Goal: Transaction & Acquisition: Purchase product/service

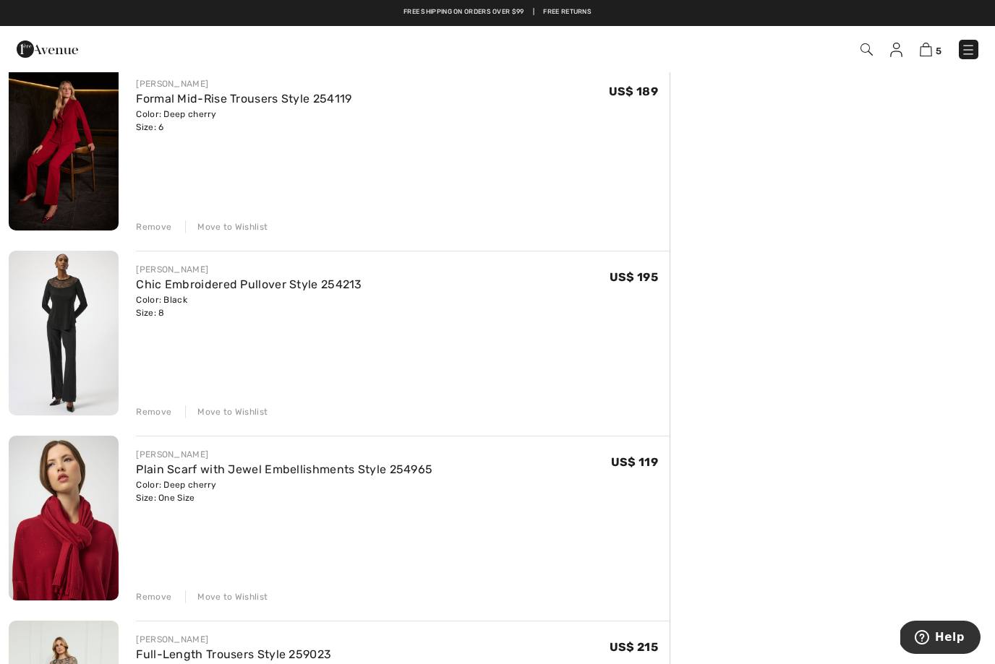
scroll to position [314, 0]
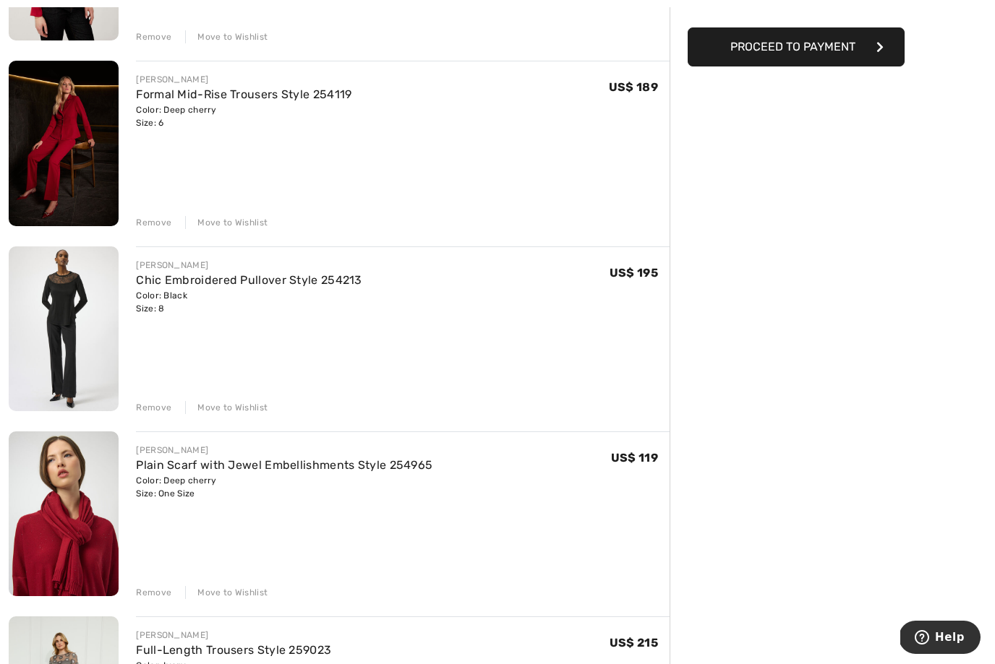
click at [138, 409] on div "Remove" at bounding box center [153, 407] width 35 height 13
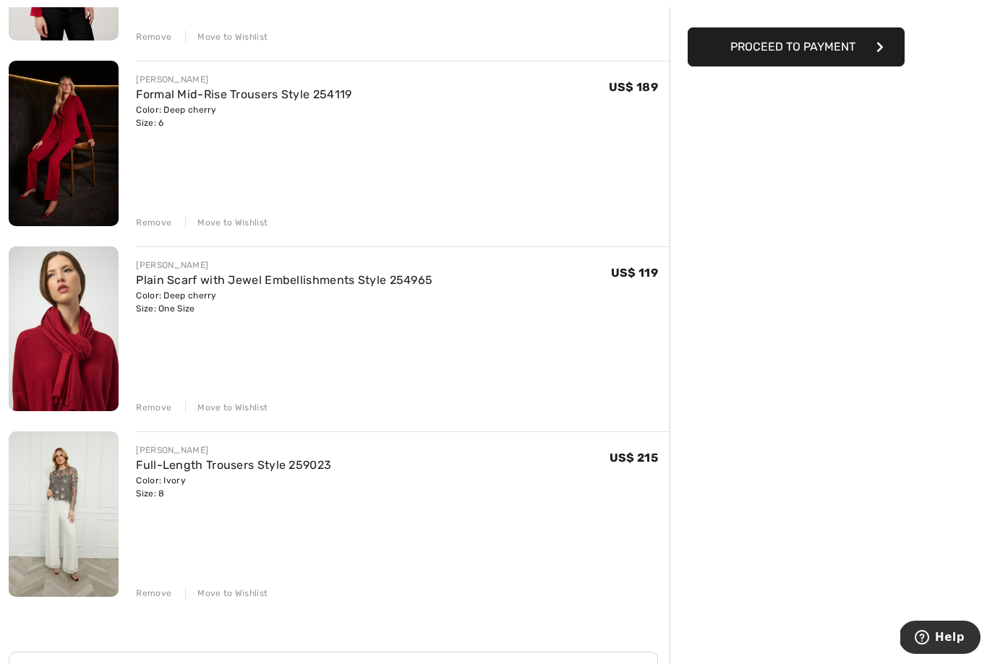
click at [138, 584] on div "Remove Move to Wishlist" at bounding box center [402, 592] width 533 height 16
click at [134, 596] on div "FRANK LYMAN Full-Length Trousers Style 259023 Color: Ivory Size: 8 Final Sale U…" at bounding box center [394, 515] width 551 height 168
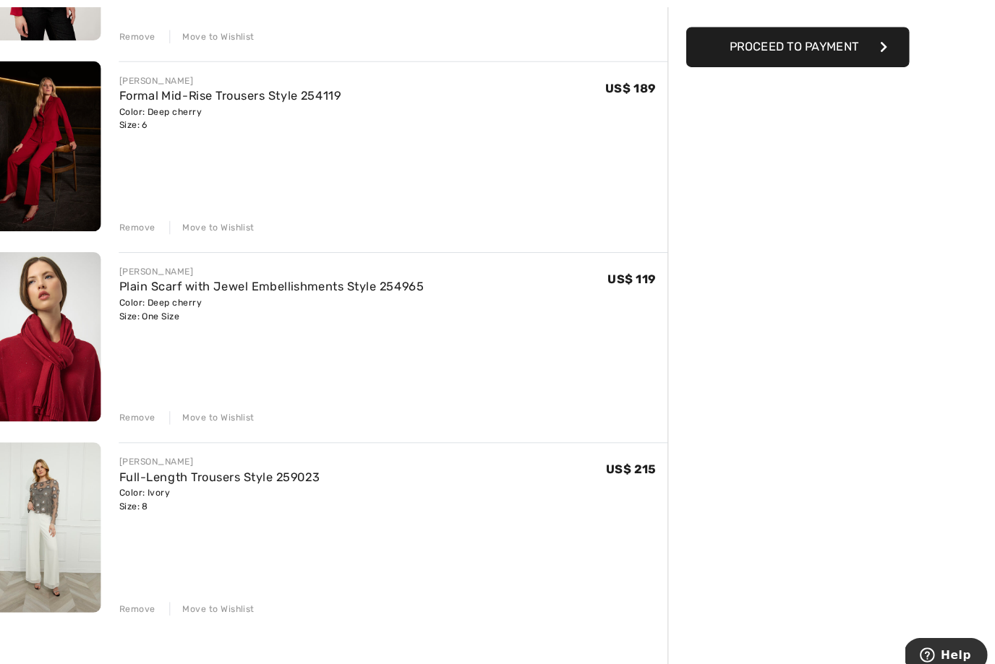
scroll to position [315, 0]
click at [119, 586] on div "FRANK LYMAN Full-Length Trousers Style 259023 Color: Ivory Size: 8 Final Sale U…" at bounding box center [394, 514] width 551 height 168
click at [136, 584] on div "Remove Move to Wishlist" at bounding box center [402, 591] width 533 height 16
click at [42, 500] on img at bounding box center [64, 512] width 110 height 165
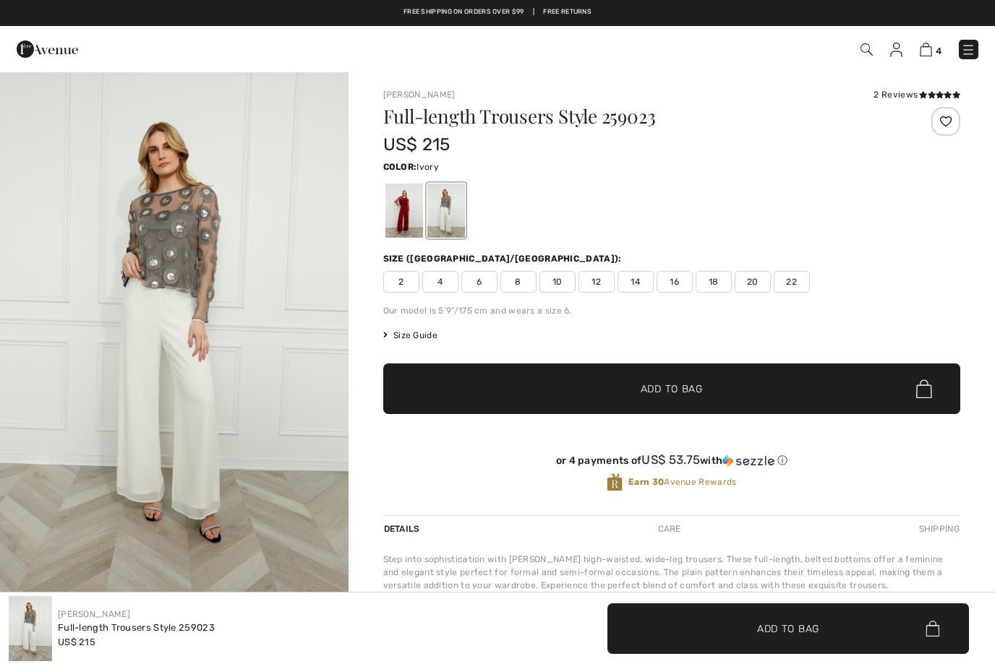
checkbox input "true"
click at [927, 53] on img at bounding box center [925, 50] width 12 height 14
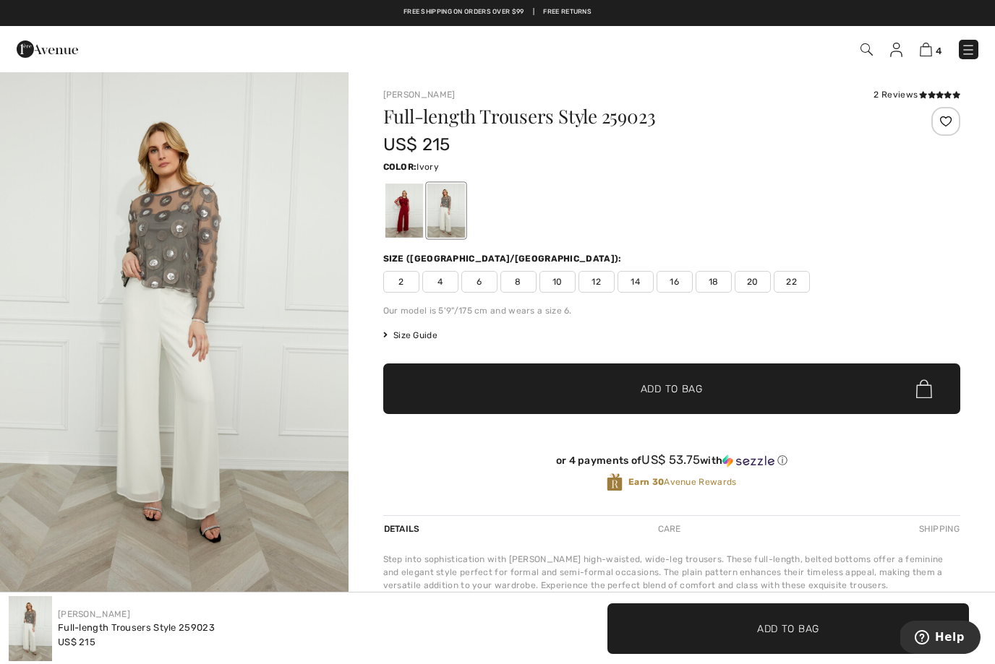
click at [913, 56] on span "4" at bounding box center [701, 50] width 551 height 20
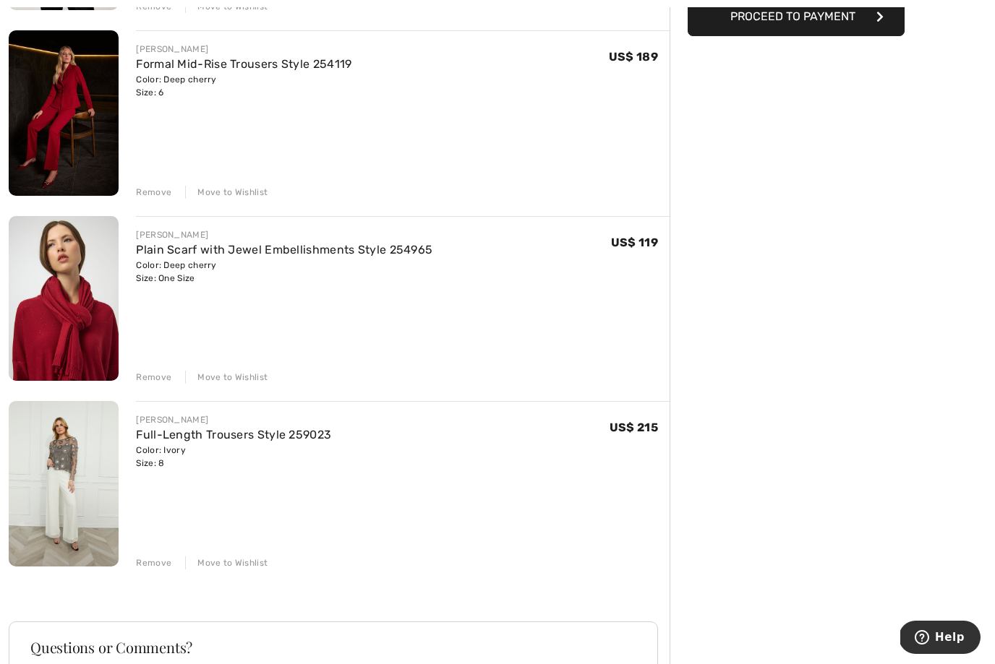
scroll to position [349, 0]
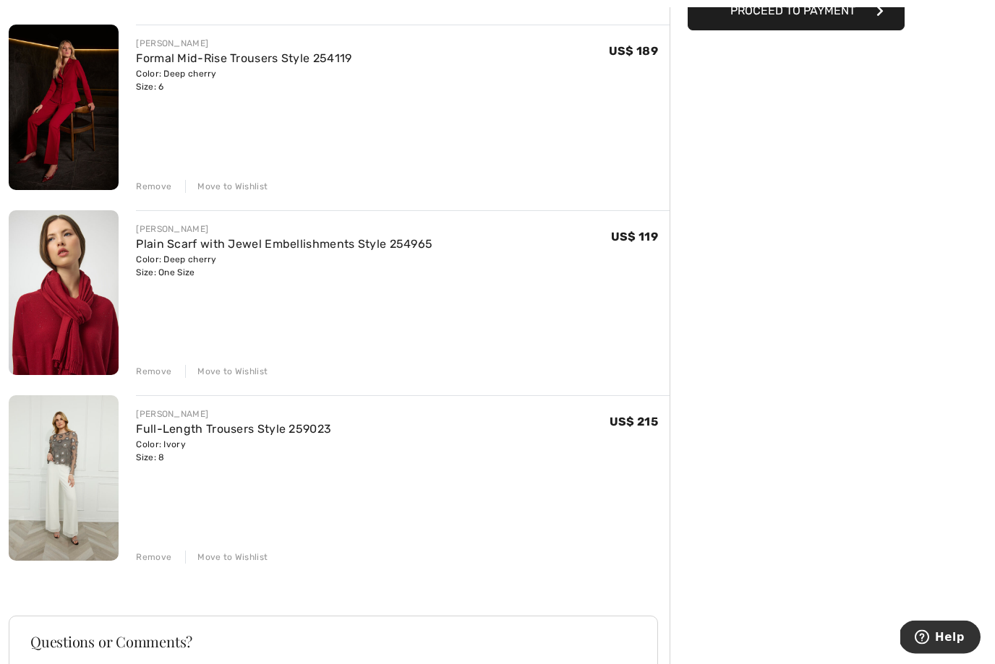
click at [145, 552] on div "Remove" at bounding box center [153, 557] width 35 height 13
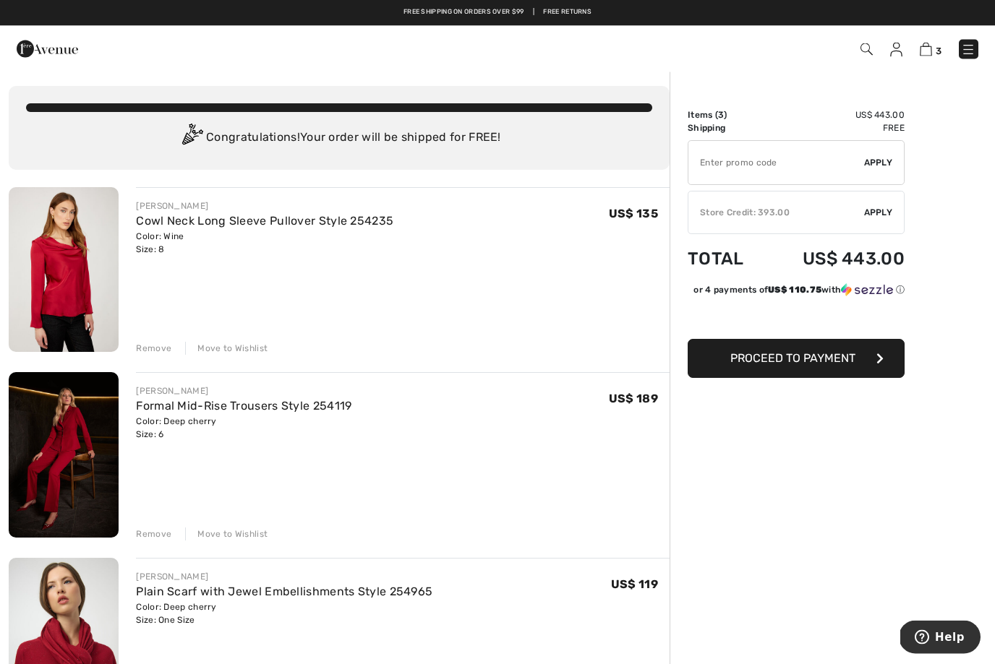
scroll to position [0, 0]
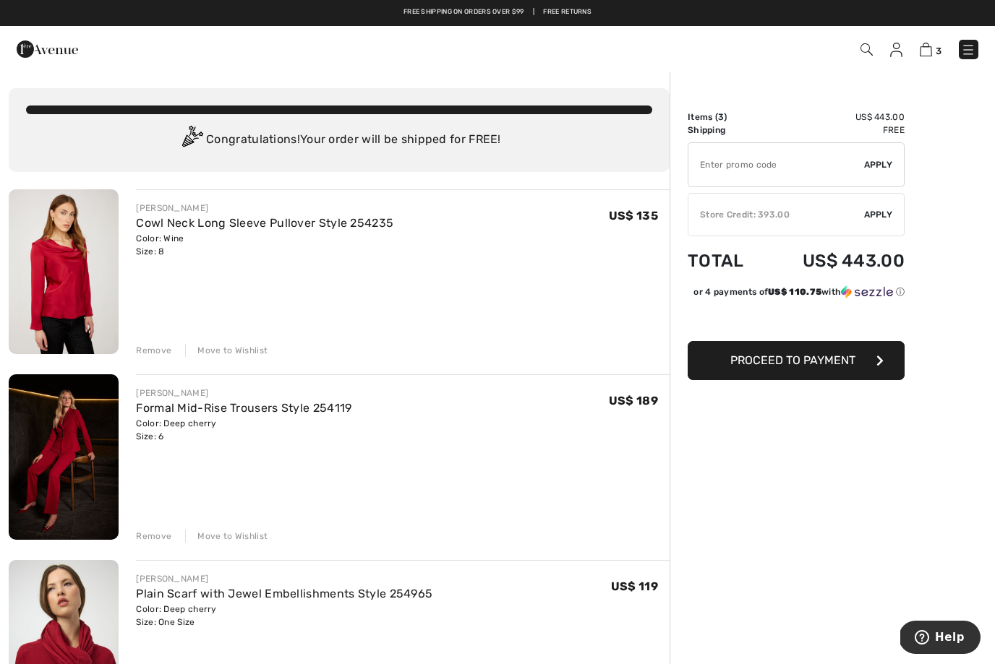
click at [864, 211] on span "Apply" at bounding box center [878, 214] width 29 height 13
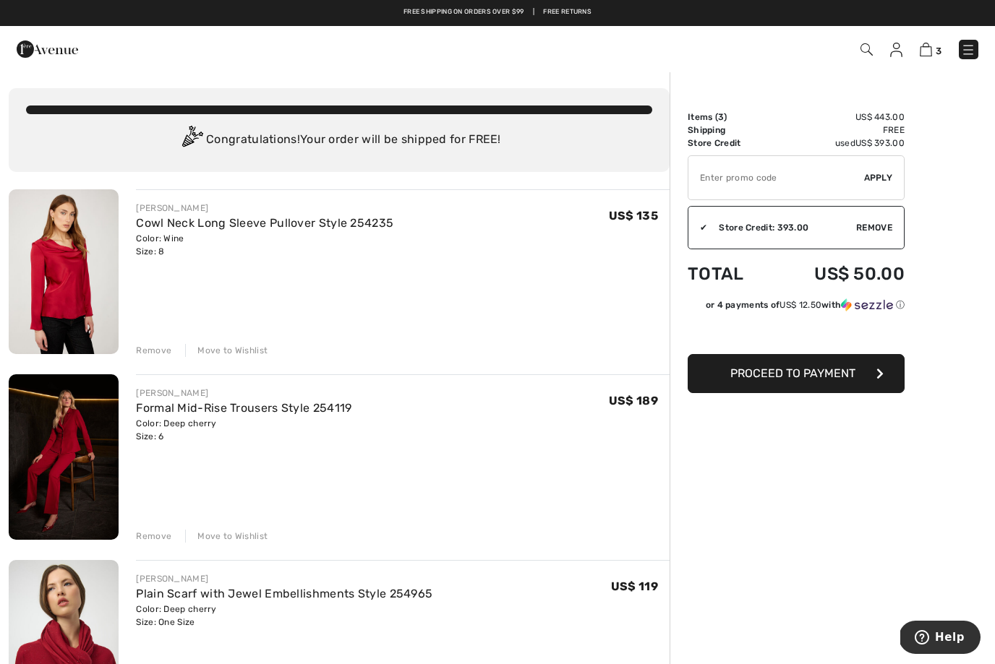
click at [750, 369] on span "Proceed to Payment" at bounding box center [792, 373] width 125 height 14
click at [859, 371] on button "Proceed to Payment" at bounding box center [795, 373] width 217 height 39
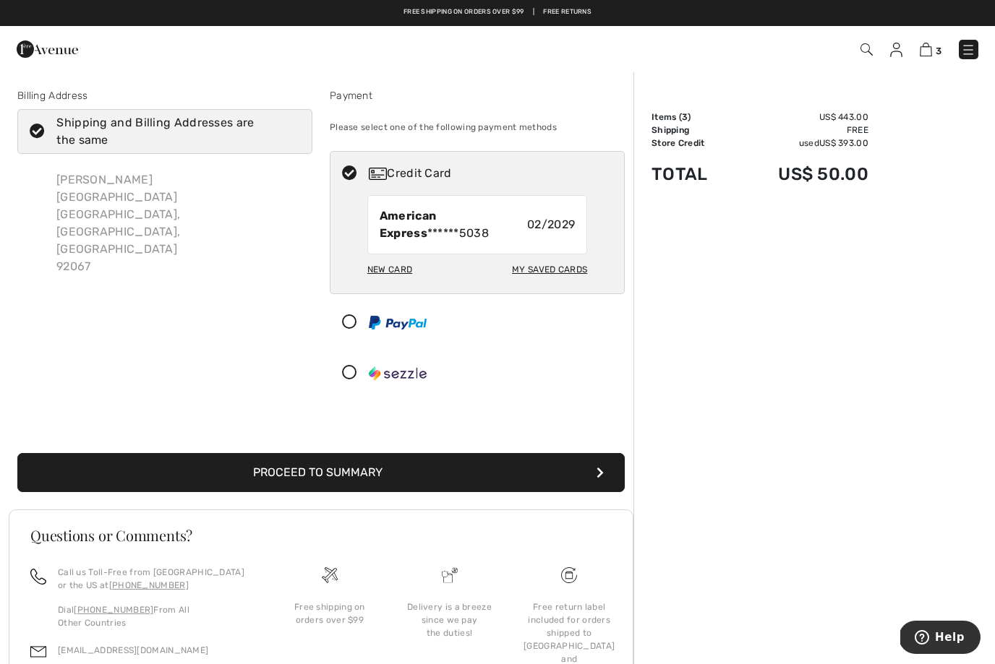
click at [374, 271] on div "New Card" at bounding box center [389, 269] width 45 height 25
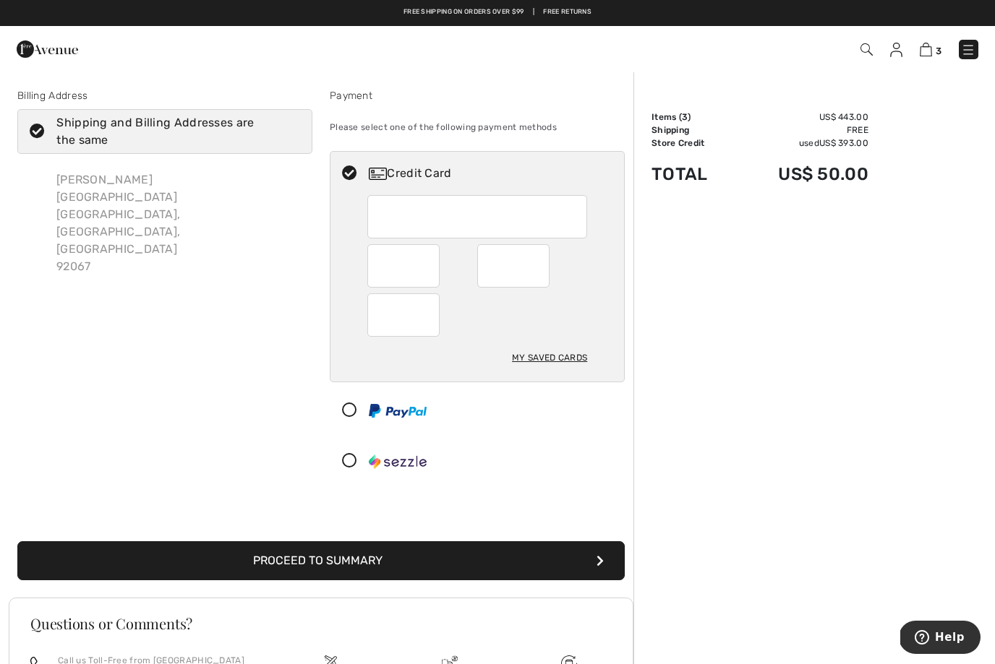
scroll to position [116, 0]
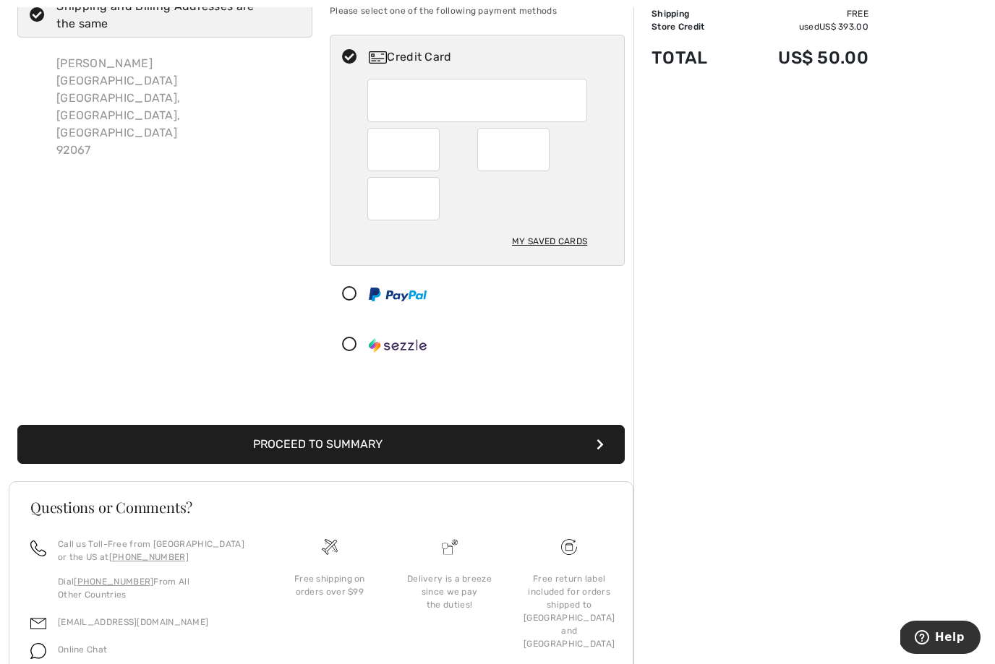
click at [376, 202] on div at bounding box center [403, 198] width 72 height 43
radio input "true"
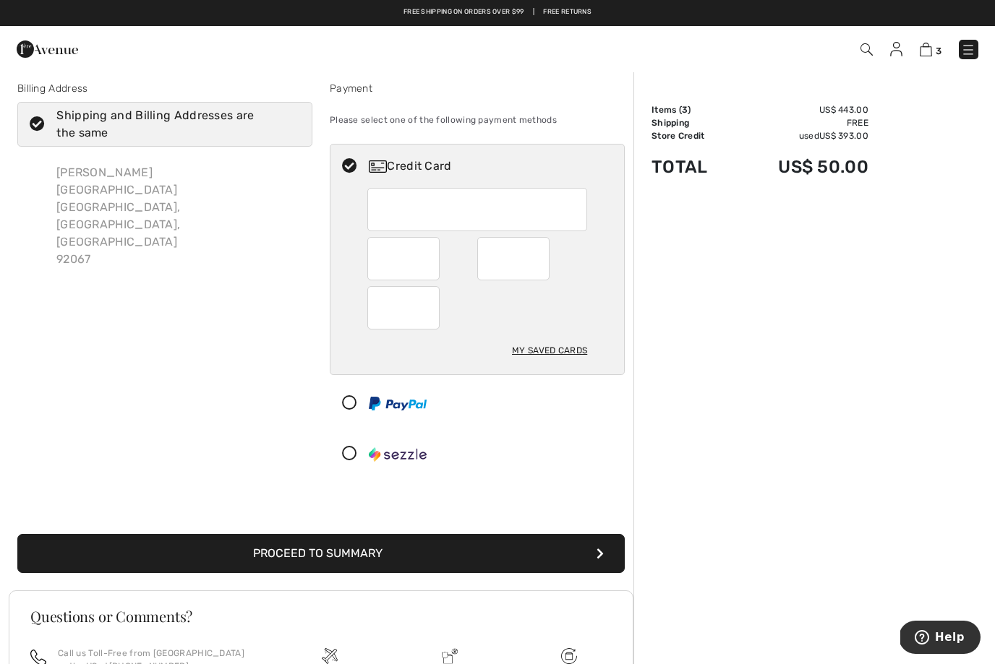
scroll to position [0, 0]
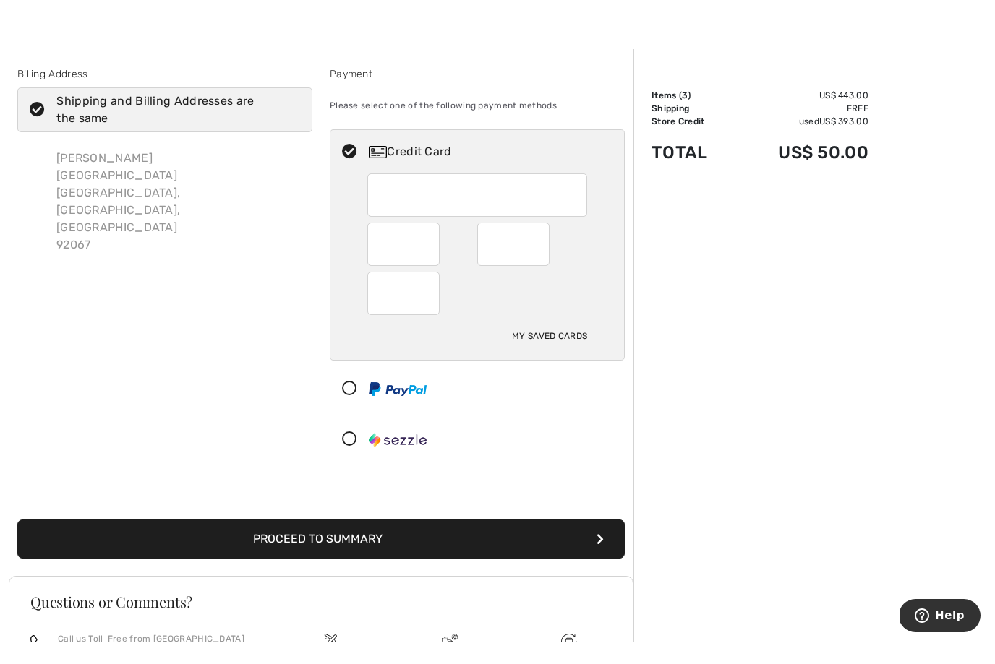
click at [26, 124] on icon at bounding box center [37, 131] width 38 height 15
click at [291, 110] on input "Shipping and Billing Addresses are the same" at bounding box center [295, 131] width 9 height 43
checkbox input "false"
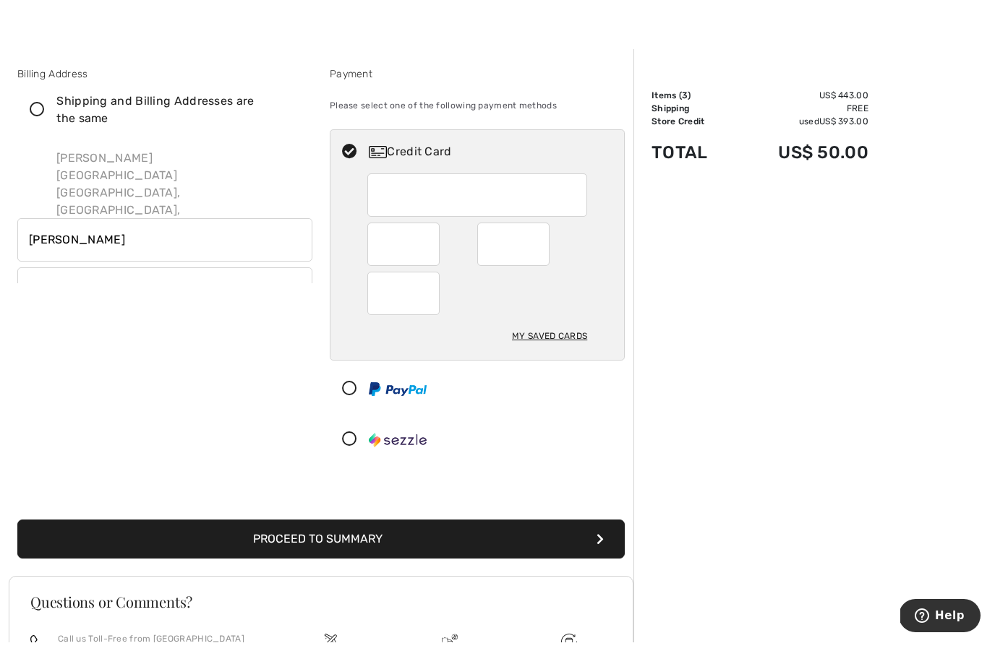
scroll to position [22, 0]
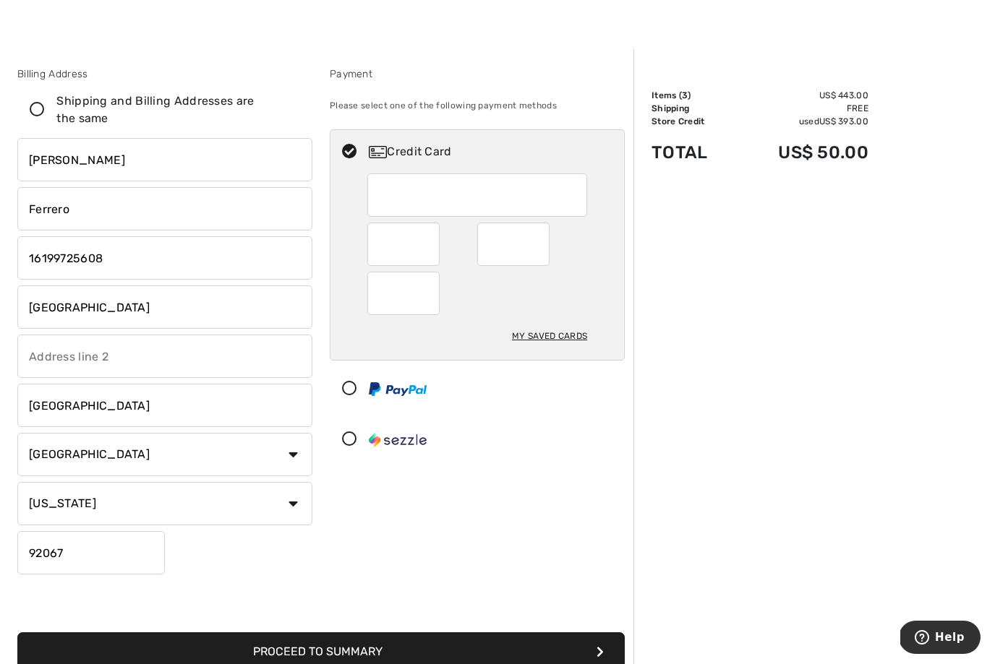
click at [127, 312] on input "6048 La Granada" at bounding box center [164, 306] width 295 height 43
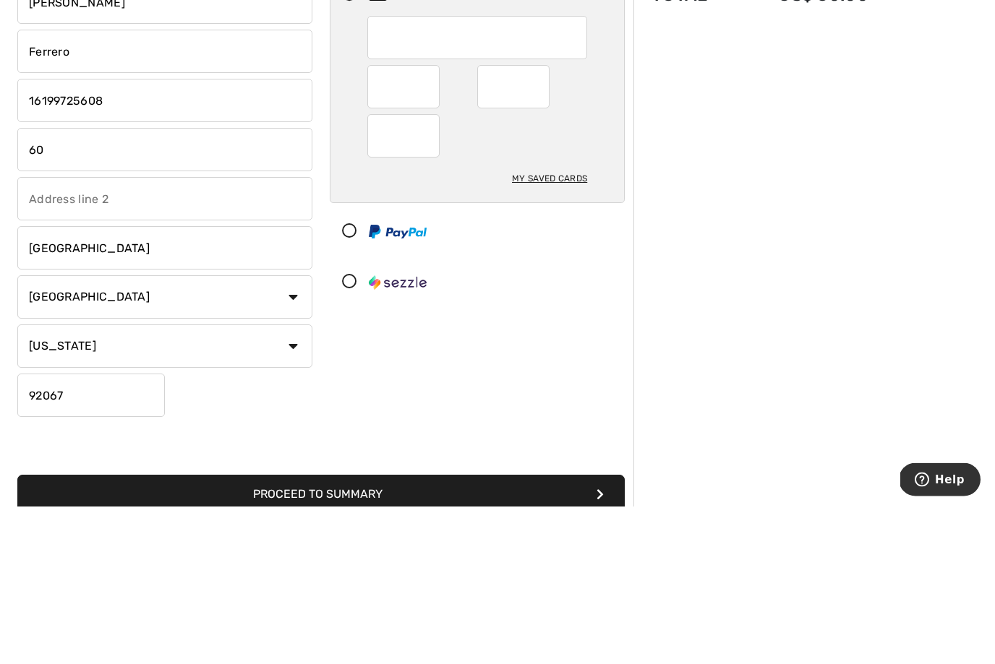
type input "6"
type input "5867 Sar"
type input "5867 Saratoga Corte"
select select "0"
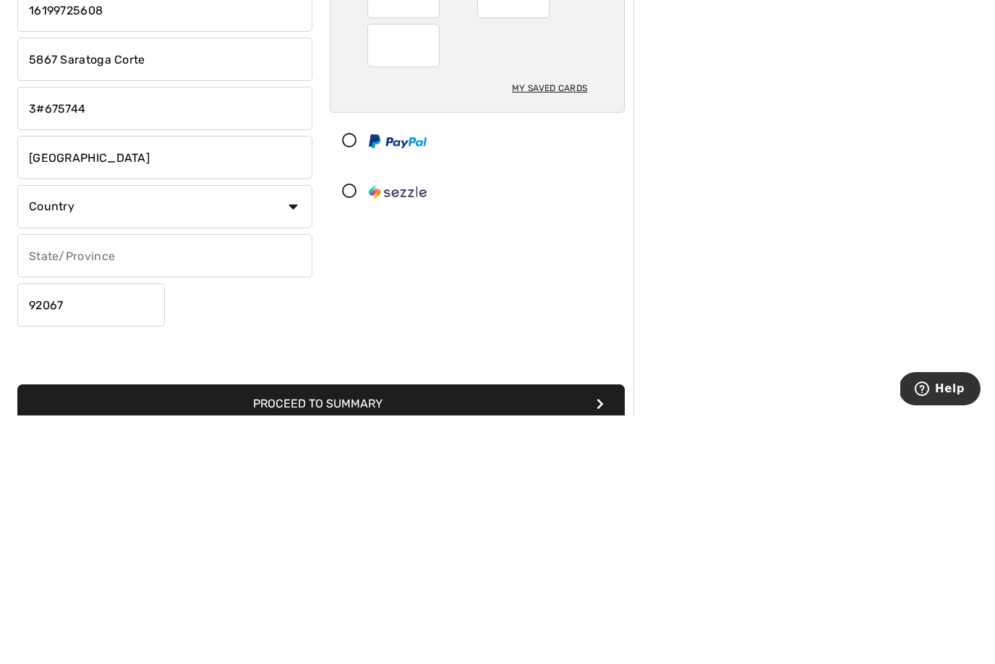
type input "3#675744"
click at [43, 483] on input "text" at bounding box center [164, 504] width 295 height 43
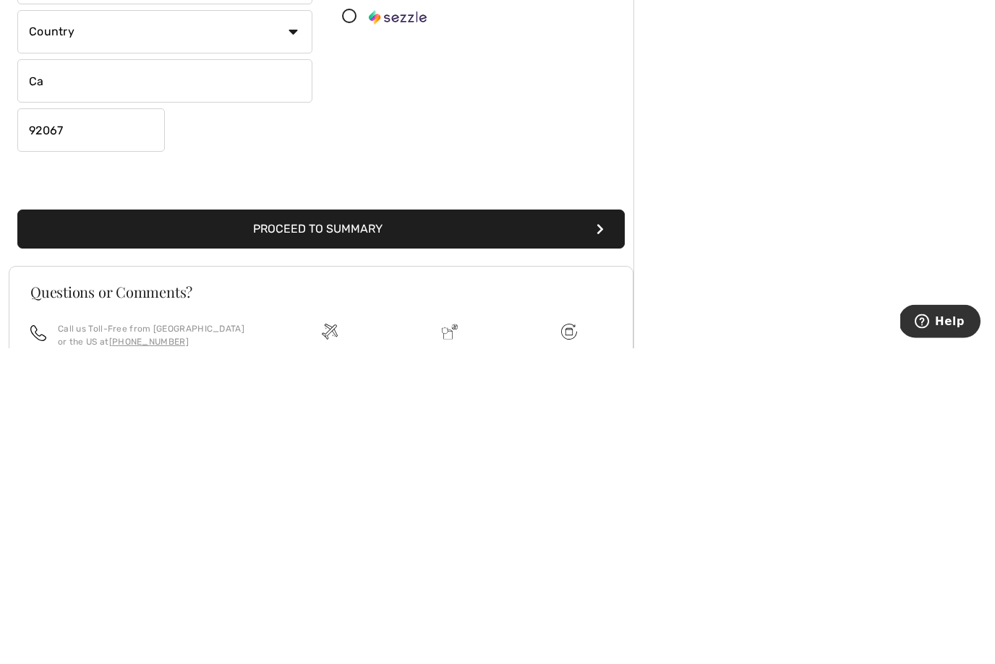
scroll to position [128, 0]
type input "Ca"
click at [301, 526] on button "Proceed to Summary" at bounding box center [320, 545] width 607 height 39
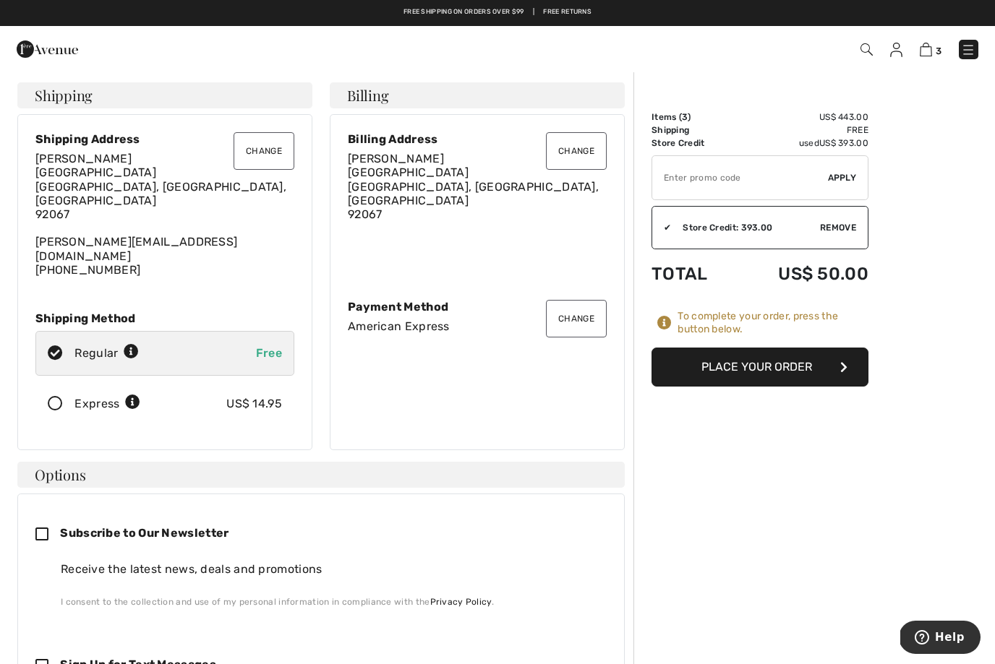
click at [259, 154] on button "Change" at bounding box center [263, 151] width 61 height 38
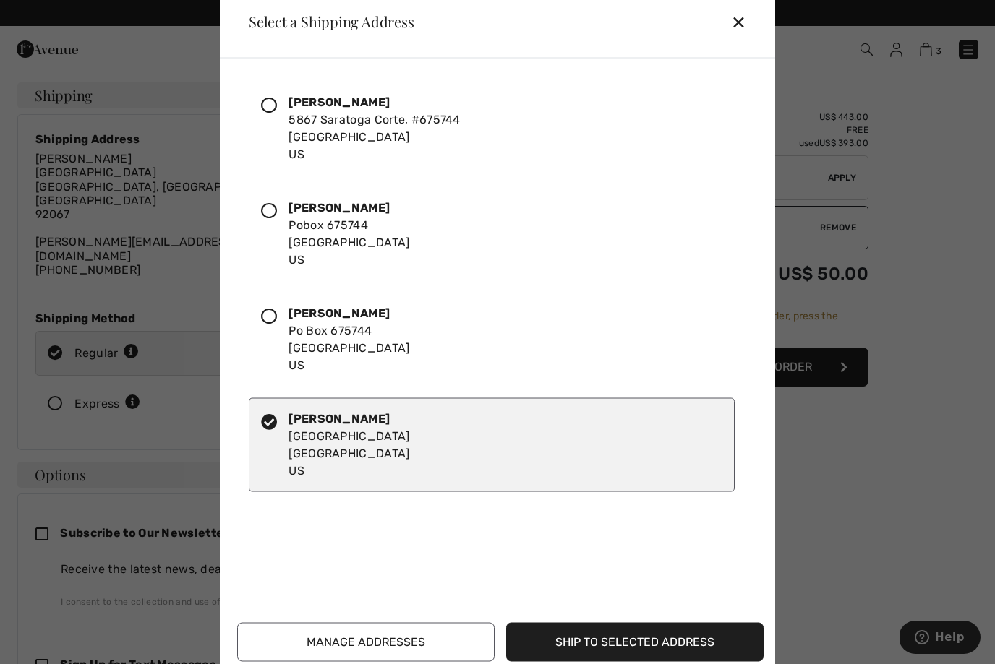
click at [267, 103] on icon at bounding box center [269, 105] width 16 height 16
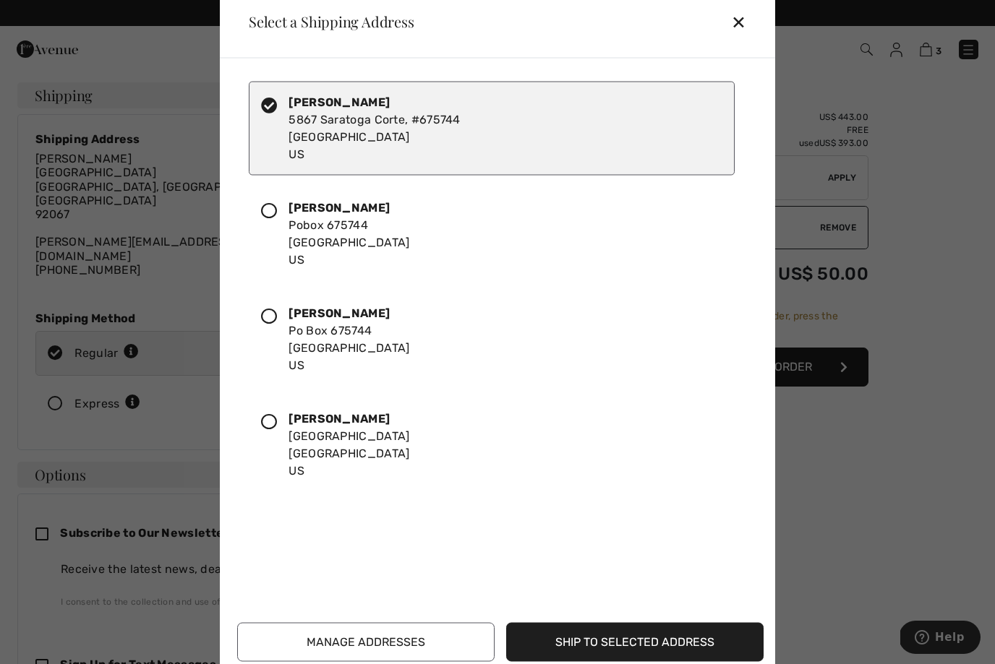
click at [727, 14] on div "Select a Shipping Address ✕" at bounding box center [497, 22] width 555 height 72
click at [571, 645] on button "Ship to Selected Address" at bounding box center [634, 641] width 257 height 39
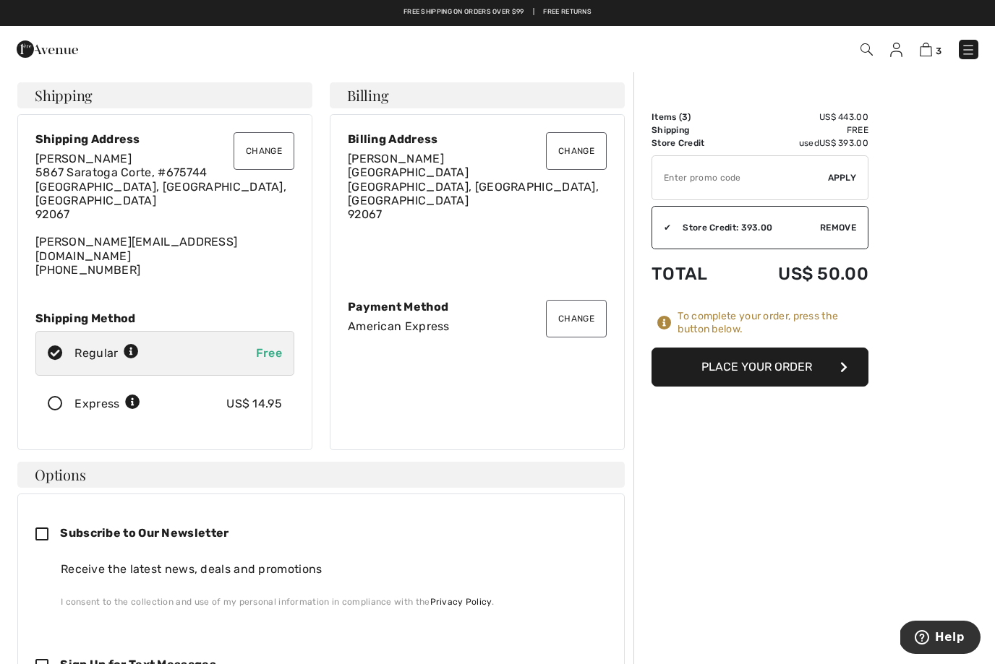
click at [562, 144] on button "Change" at bounding box center [576, 151] width 61 height 38
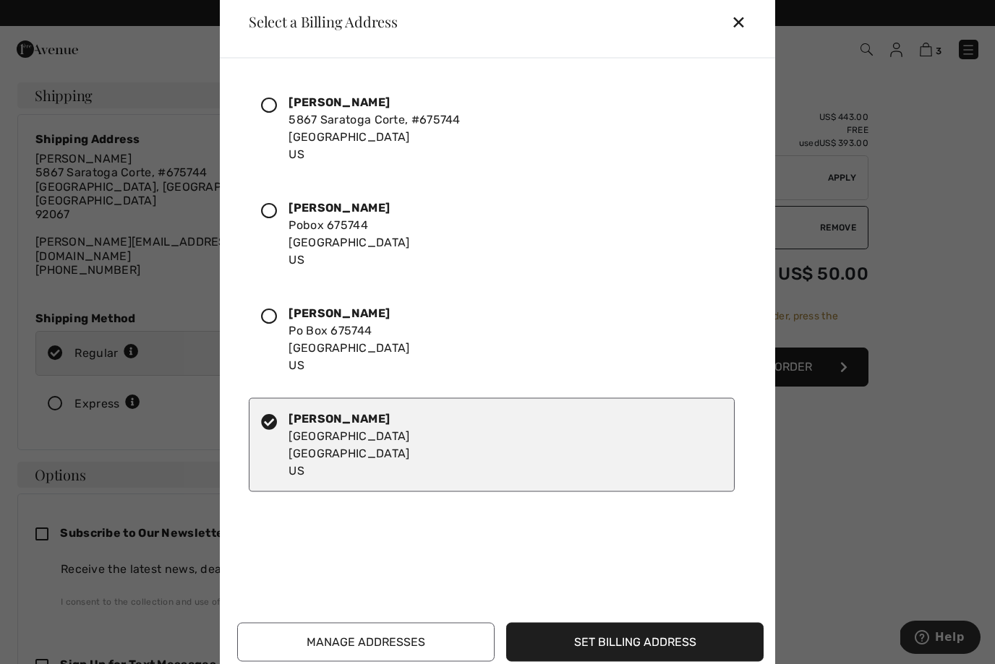
click at [256, 213] on div "Judy Ferrero Pobox 675744 Rancho Santa Fe, CA, 92067 US" at bounding box center [492, 233] width 486 height 94
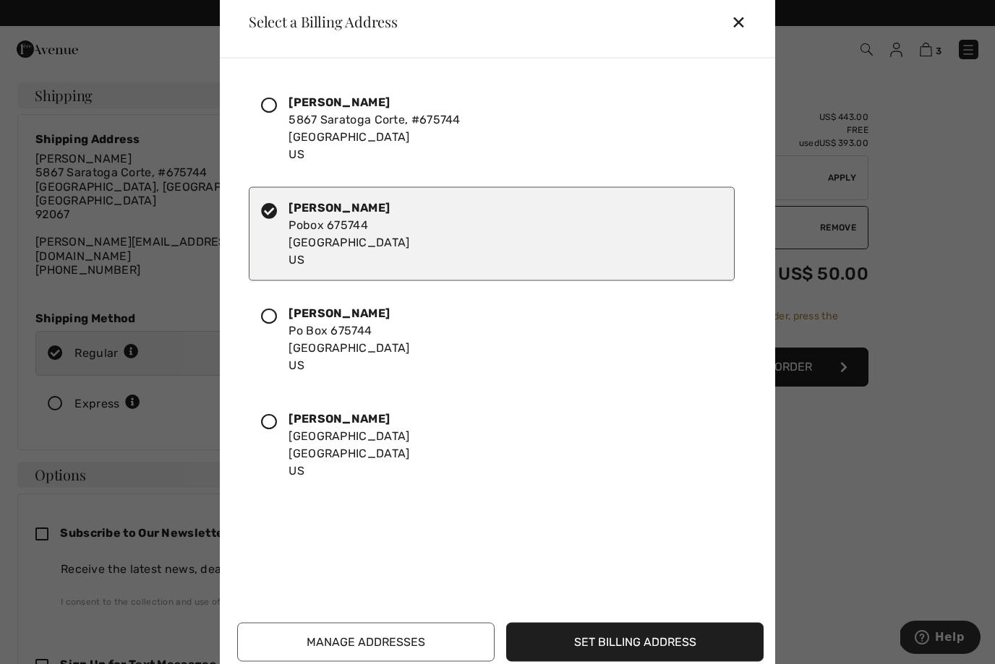
click at [597, 640] on button "Set Billing Address" at bounding box center [634, 641] width 257 height 39
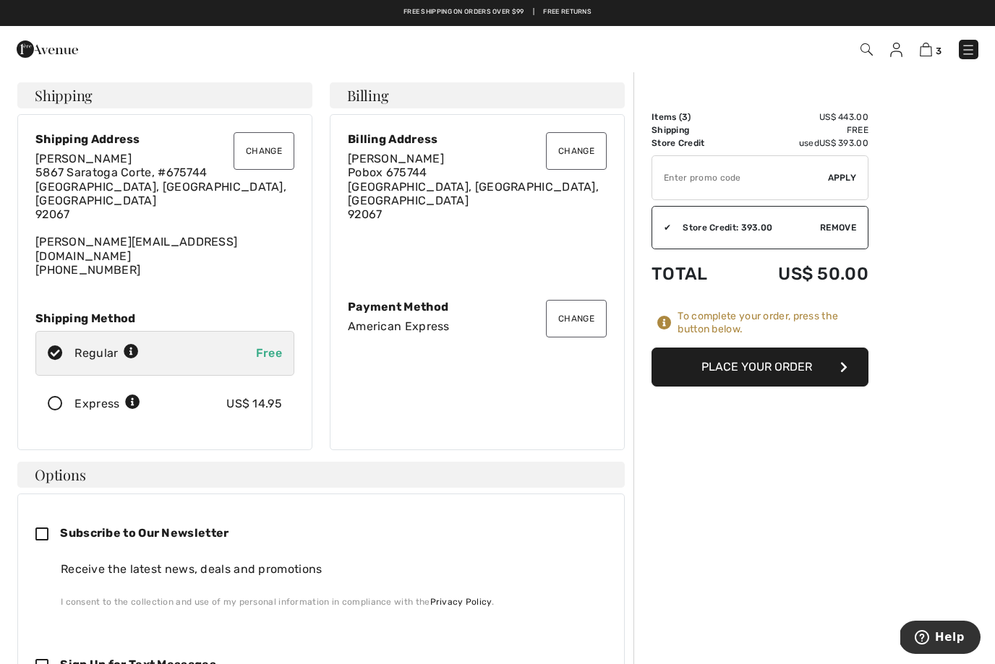
click at [48, 385] on div "Express US$ 14.95" at bounding box center [164, 404] width 259 height 45
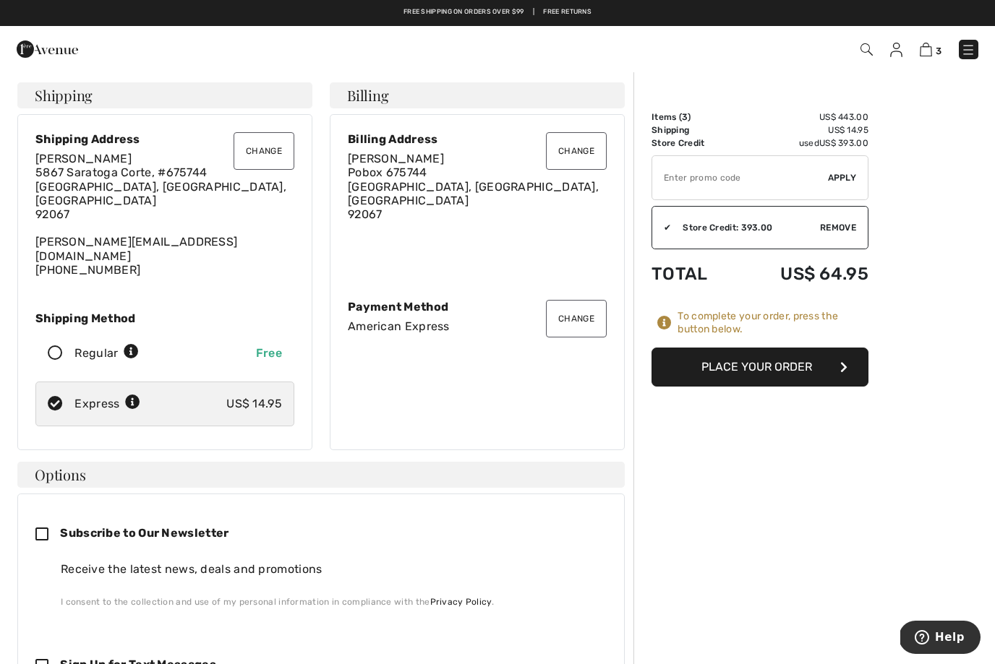
click at [414, 322] on div "Change Billing Address Judy Ferrero Pobox 675744 Rancho Santa Fe, CA, US 92067 …" at bounding box center [477, 282] width 295 height 336
click at [572, 304] on button "Change" at bounding box center [576, 319] width 61 height 38
click at [566, 300] on button "Change" at bounding box center [576, 319] width 61 height 38
click at [564, 309] on button "Change" at bounding box center [576, 319] width 61 height 38
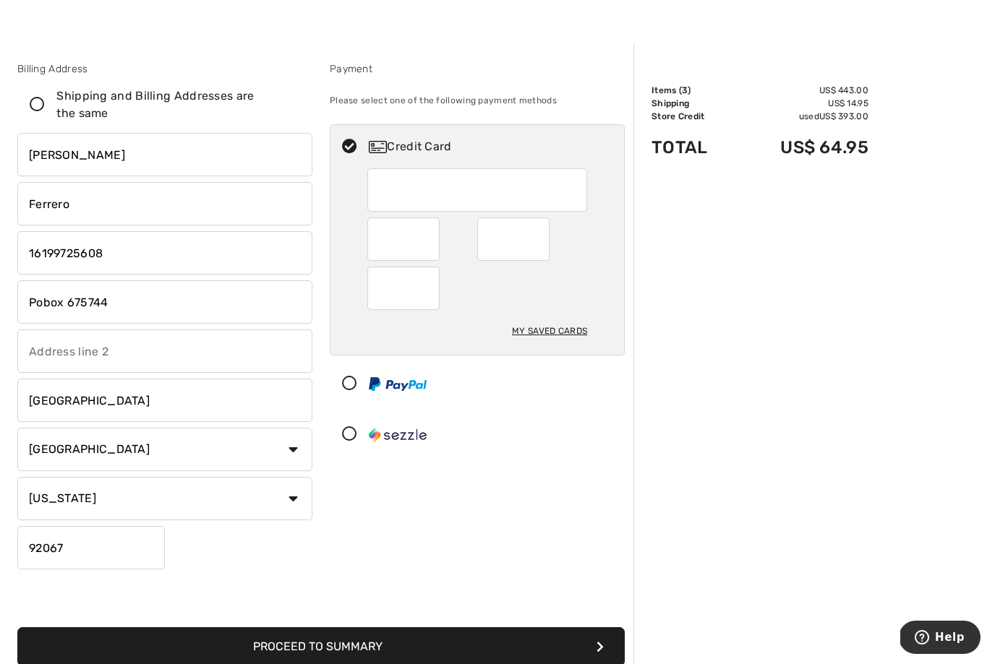
scroll to position [26, 0]
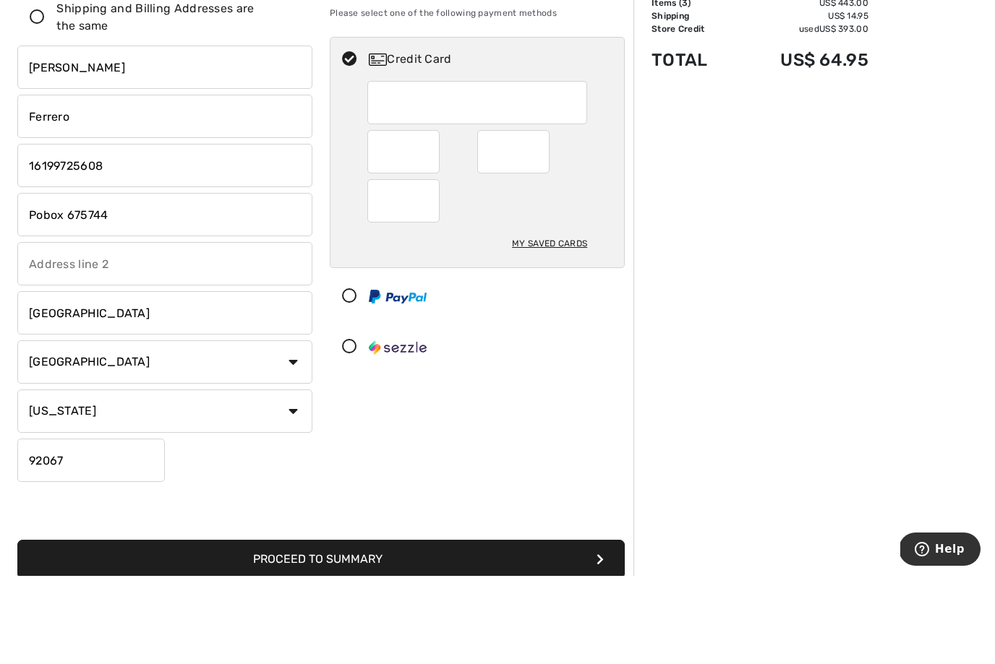
click at [535, 319] on div "My Saved Cards" at bounding box center [549, 331] width 75 height 25
radio input "true"
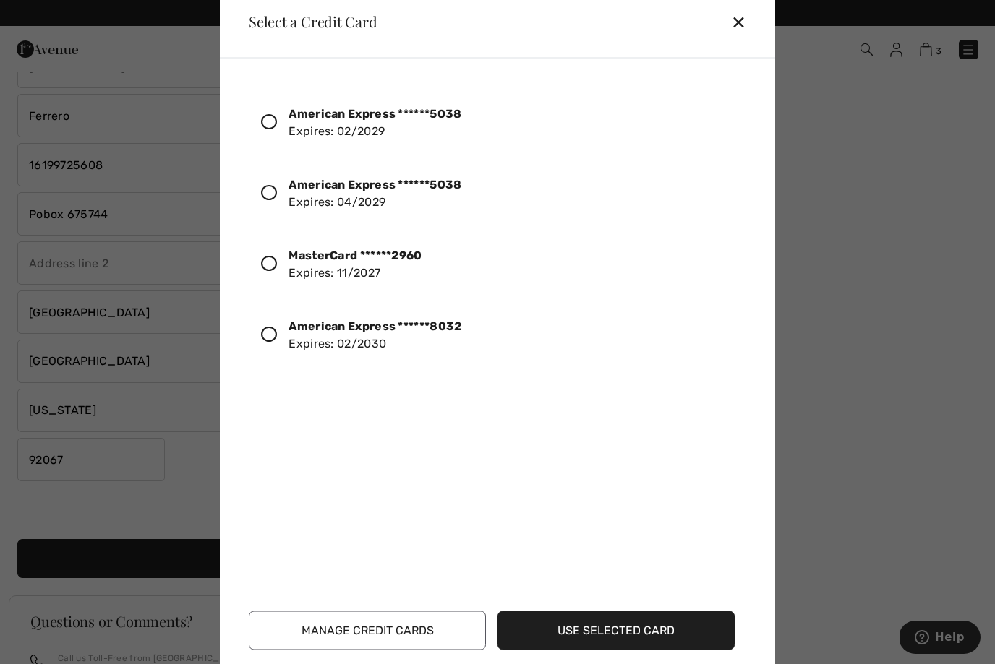
click at [261, 342] on icon at bounding box center [269, 334] width 16 height 16
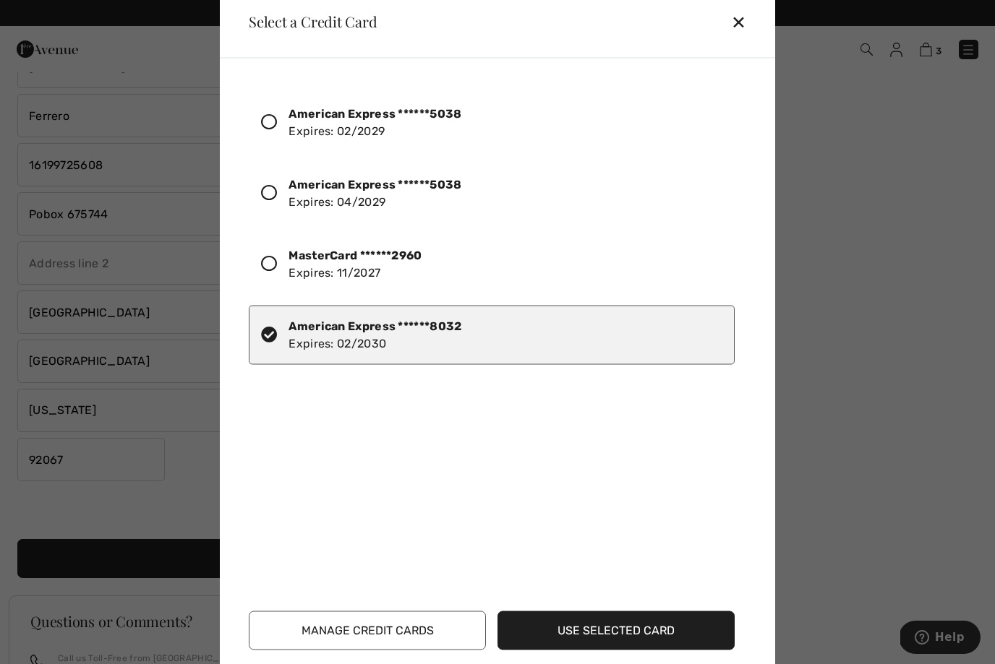
click at [346, 650] on button "Manage Credit Cards" at bounding box center [367, 630] width 237 height 39
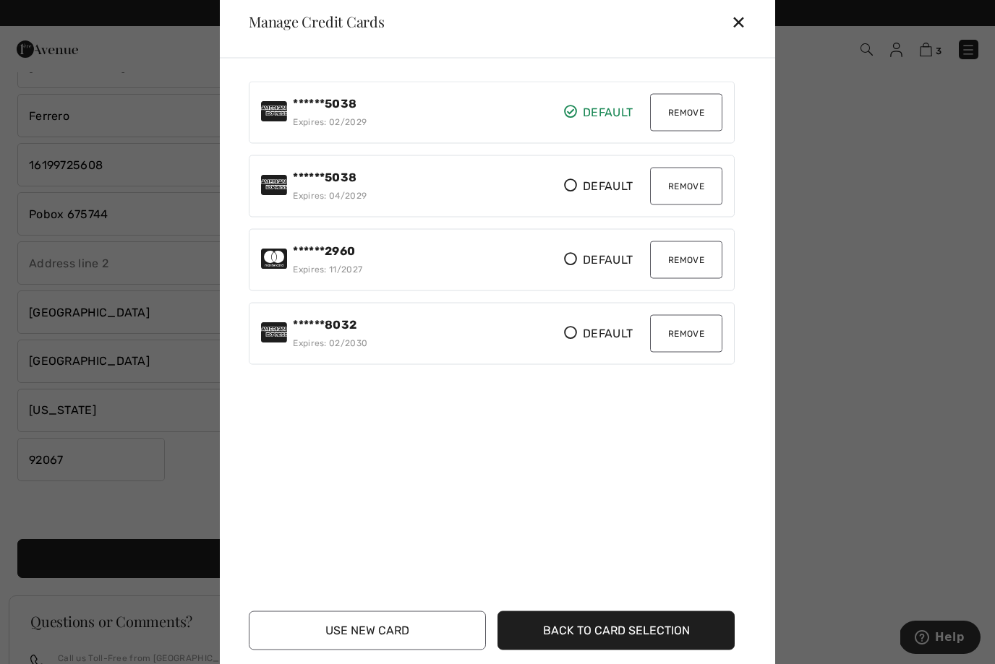
click at [700, 131] on button "Remove" at bounding box center [686, 112] width 72 height 38
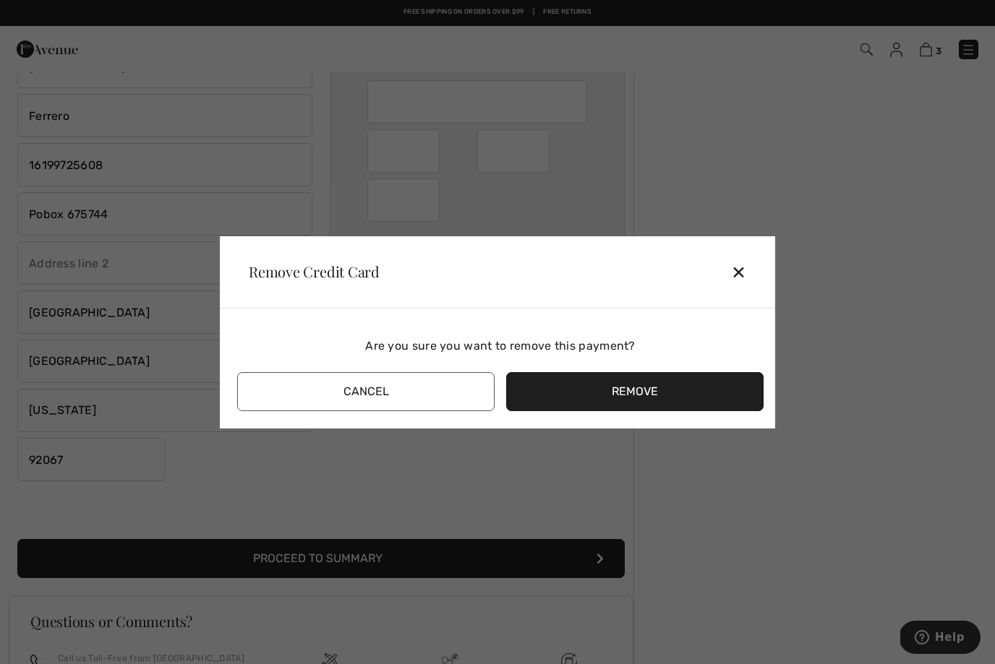
click at [625, 411] on button "Remove" at bounding box center [634, 391] width 257 height 39
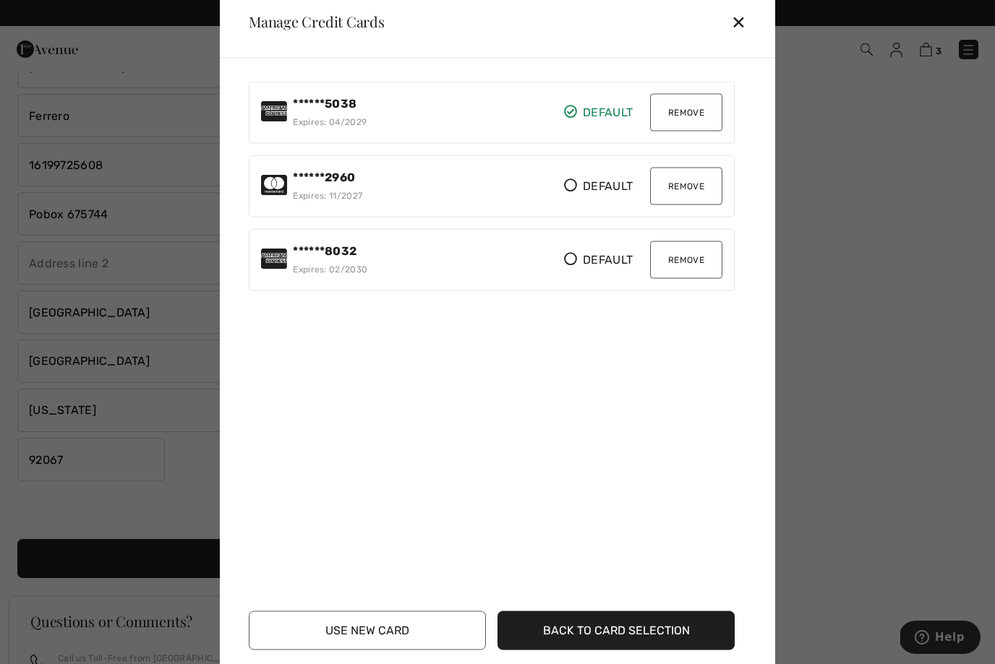
click at [699, 131] on button "Remove" at bounding box center [686, 112] width 72 height 38
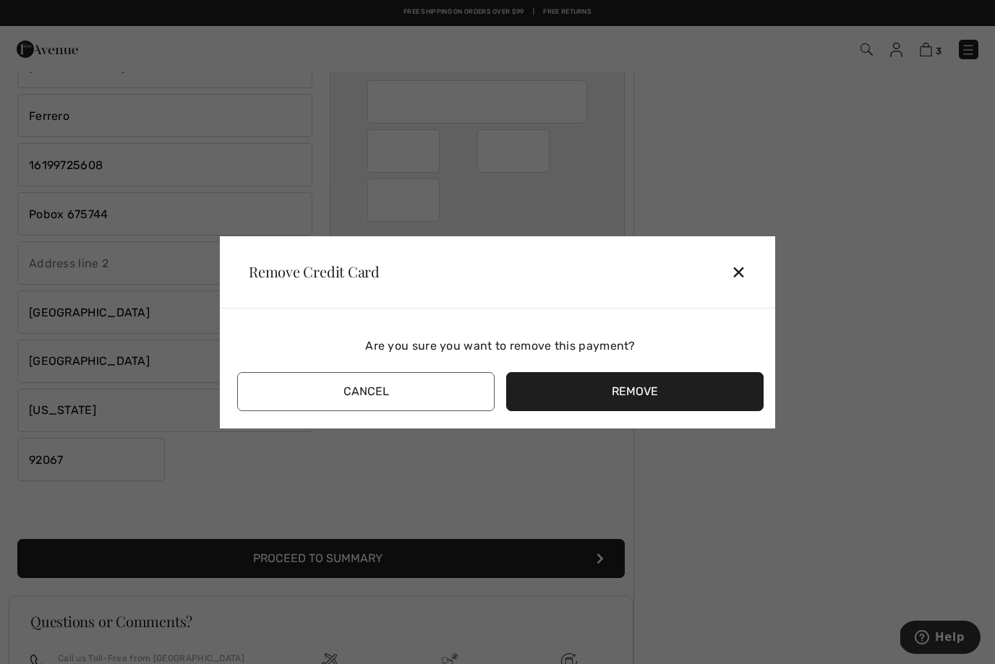
click at [656, 411] on button "Remove" at bounding box center [634, 391] width 257 height 39
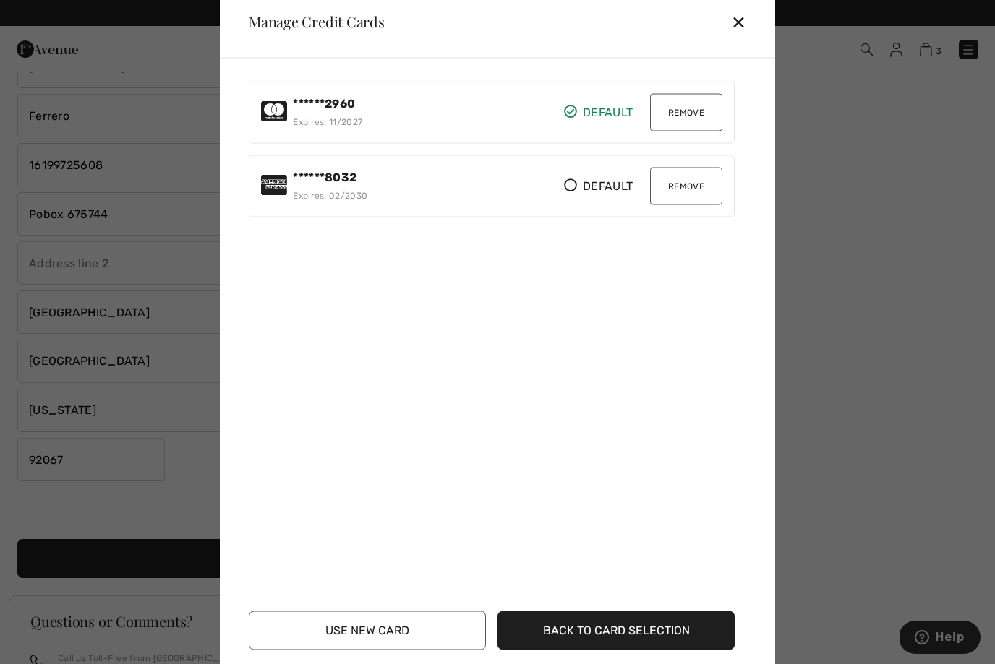
click at [699, 131] on button "Remove" at bounding box center [686, 112] width 72 height 38
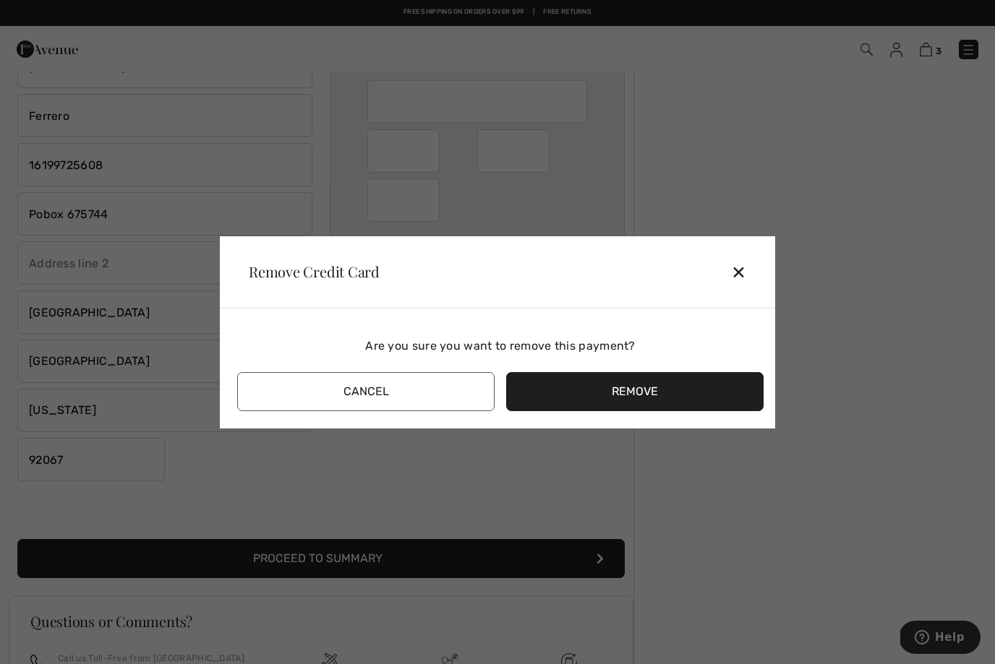
click at [648, 411] on button "Remove" at bounding box center [634, 391] width 257 height 39
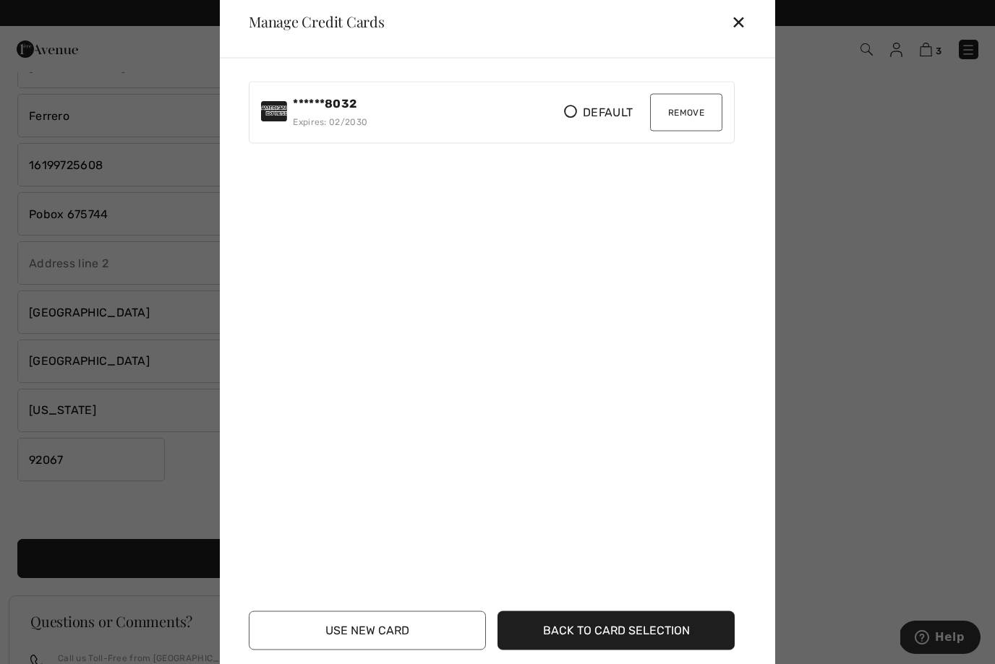
click at [329, 650] on button "Use New Card" at bounding box center [367, 630] width 237 height 39
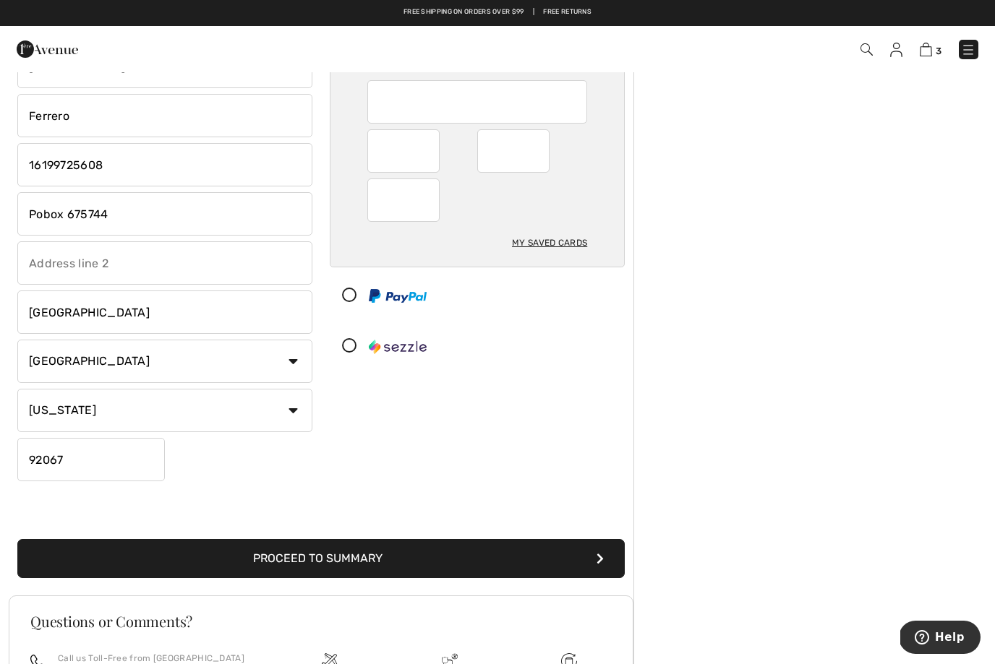
click at [427, 555] on button "Proceed to Summary" at bounding box center [320, 558] width 607 height 39
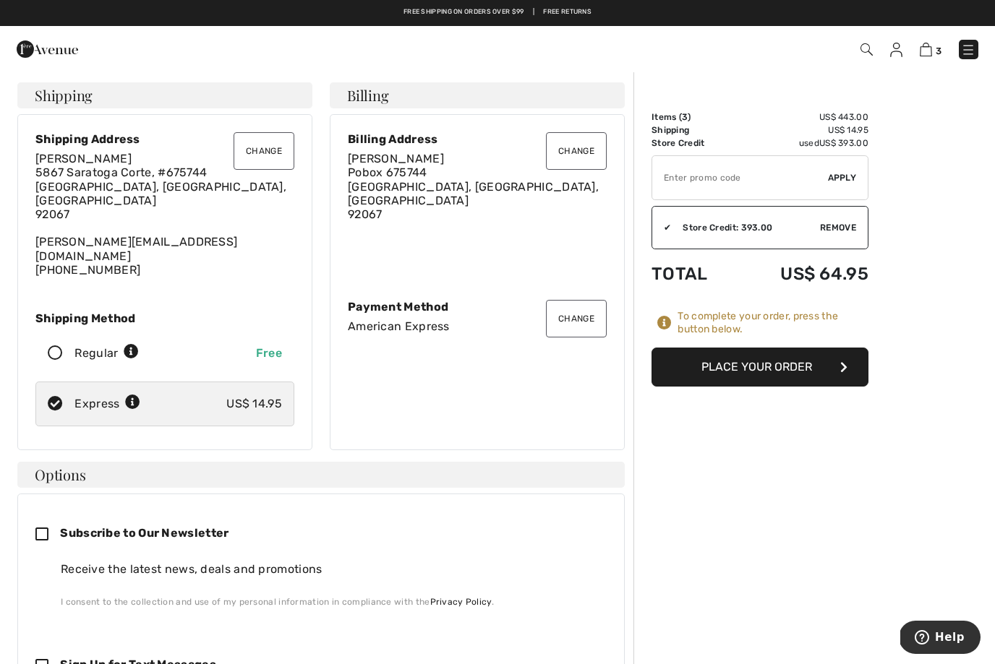
click at [772, 360] on button "Place Your Order" at bounding box center [759, 367] width 217 height 39
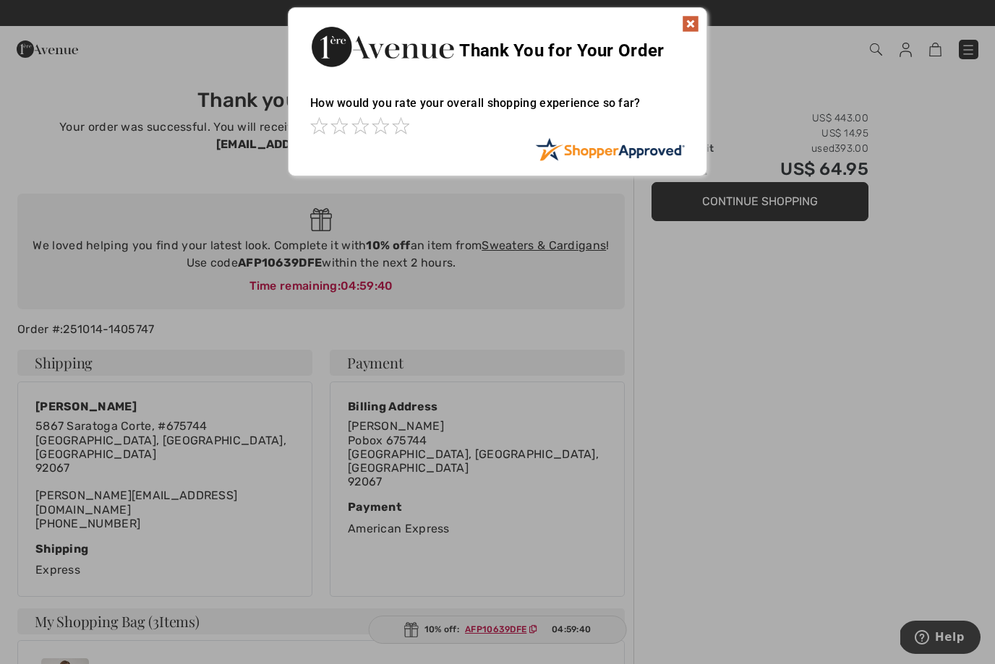
click at [392, 117] on span at bounding box center [400, 125] width 17 height 17
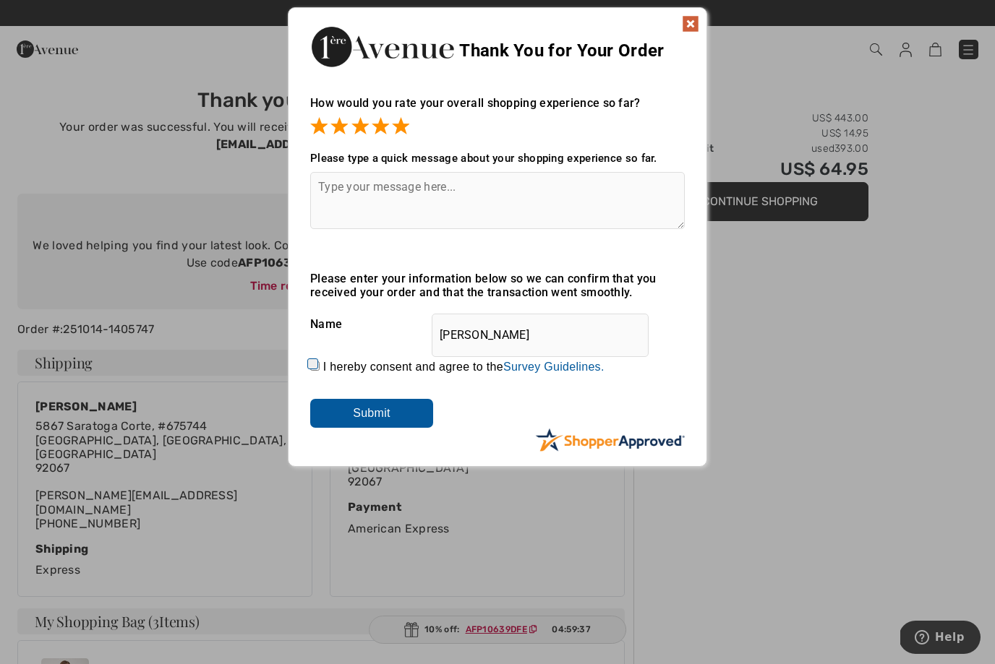
click at [329, 187] on textarea at bounding box center [497, 200] width 374 height 57
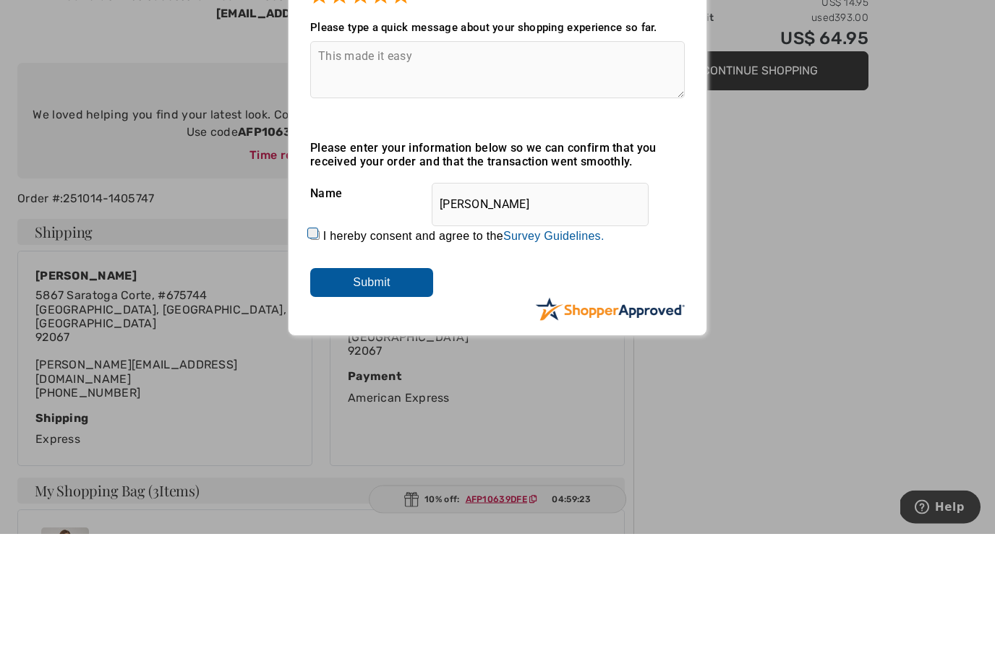
type textarea "This made it easy"
click at [348, 399] on input "Submit" at bounding box center [371, 413] width 123 height 29
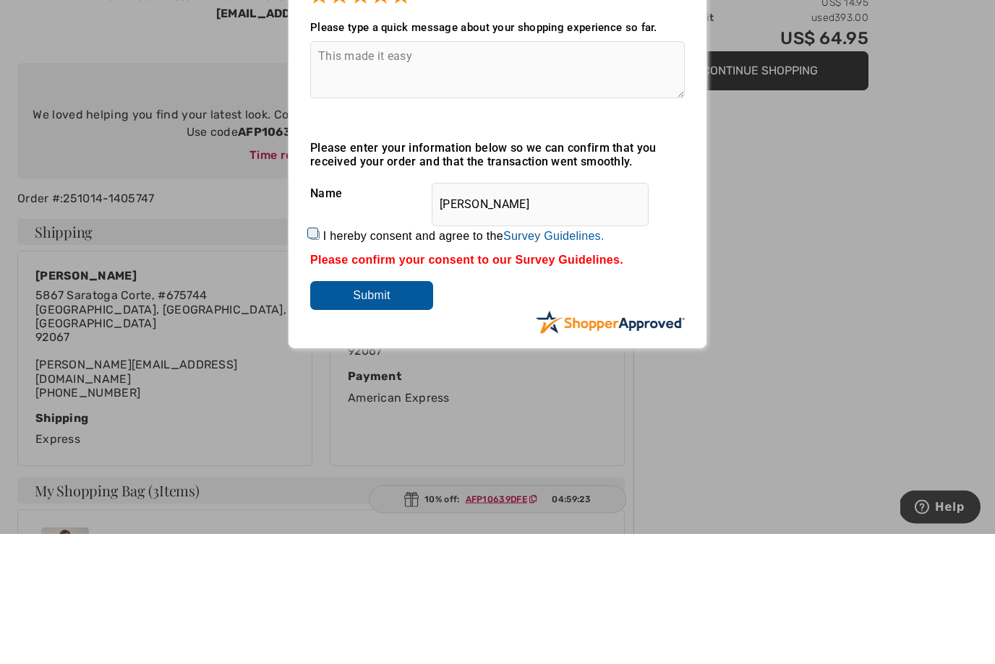
scroll to position [131, 0]
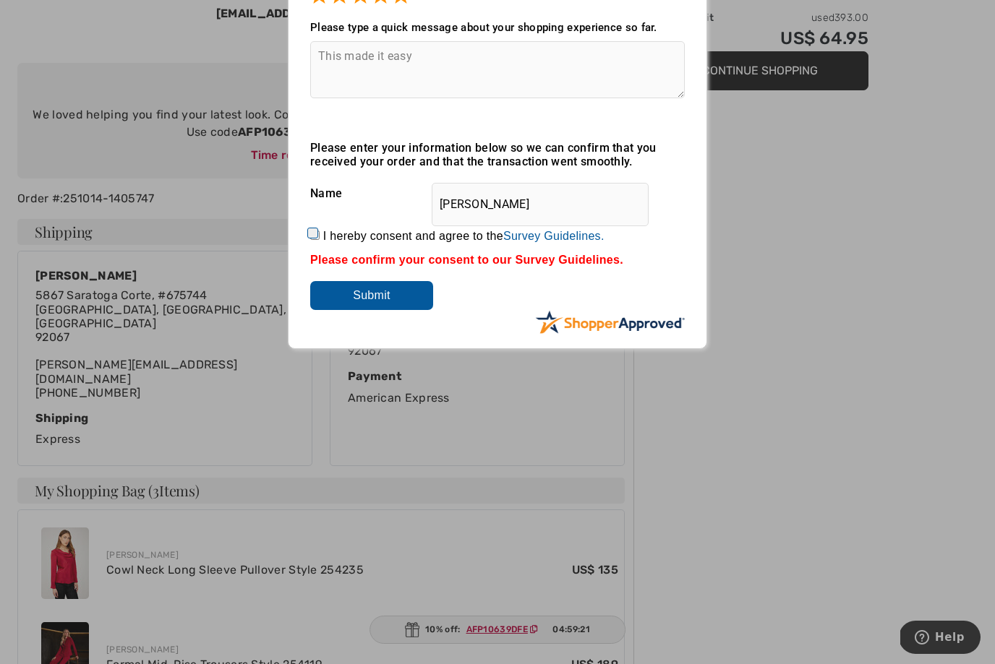
click at [361, 305] on input "Submit" at bounding box center [371, 295] width 123 height 29
click at [363, 293] on input "Submit" at bounding box center [371, 295] width 123 height 29
click at [364, 305] on input "Submit" at bounding box center [371, 295] width 123 height 29
click at [337, 258] on div "Please confirm your consent to our Survey Guidelines." at bounding box center [497, 260] width 374 height 13
click at [367, 309] on input "Submit" at bounding box center [371, 295] width 123 height 29
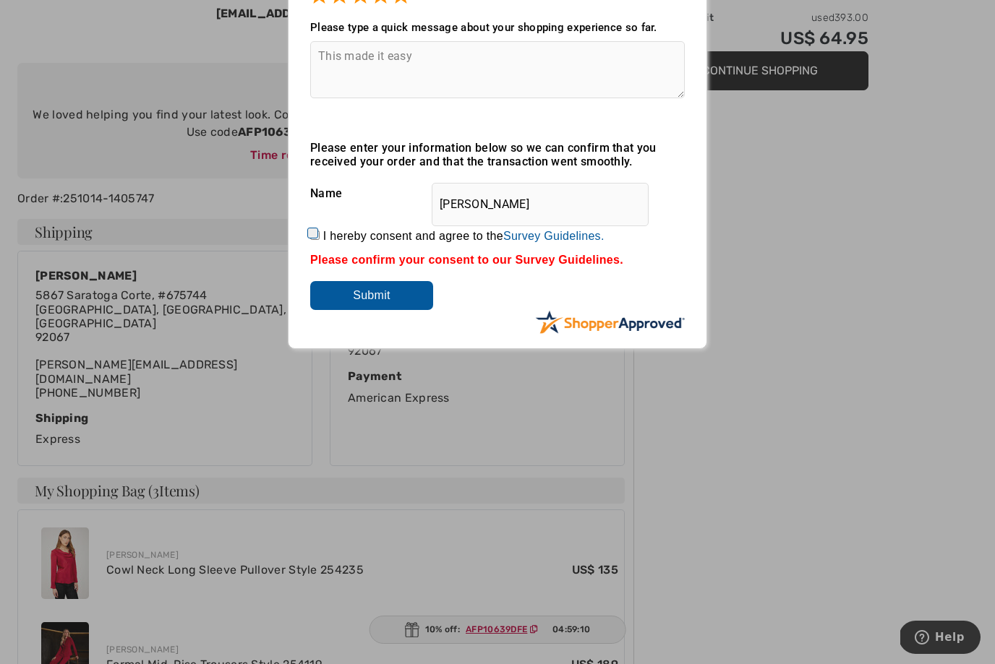
click at [371, 310] on input "Submit" at bounding box center [371, 295] width 123 height 29
click at [311, 235] on input "I hereby consent and agree to the By submitting a review, you grant permission …" at bounding box center [314, 235] width 9 height 9
checkbox input "true"
click at [360, 305] on input "Submit" at bounding box center [371, 295] width 123 height 29
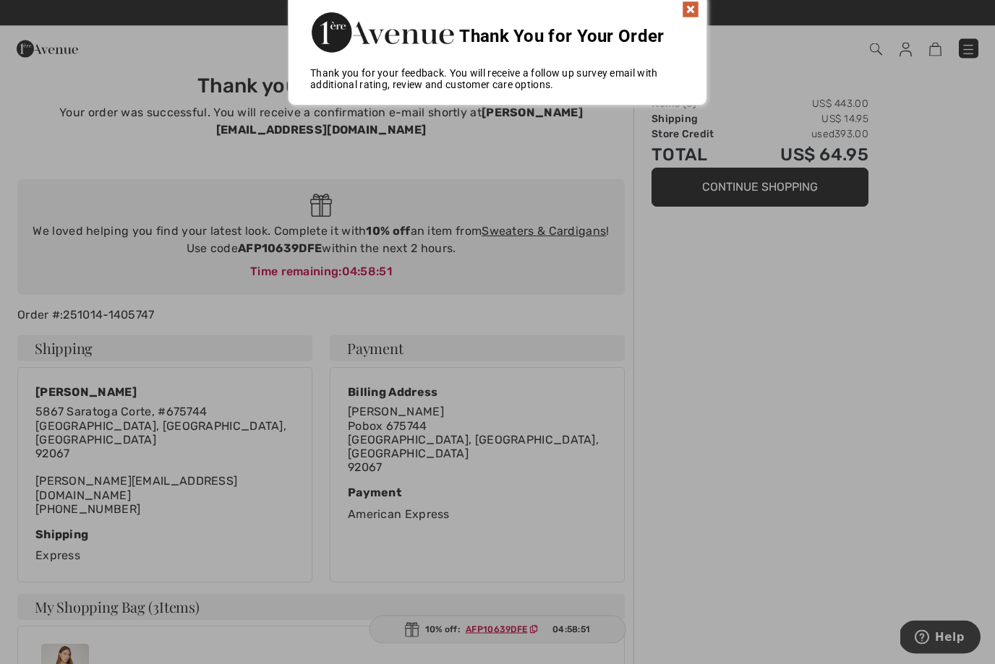
scroll to position [0, 0]
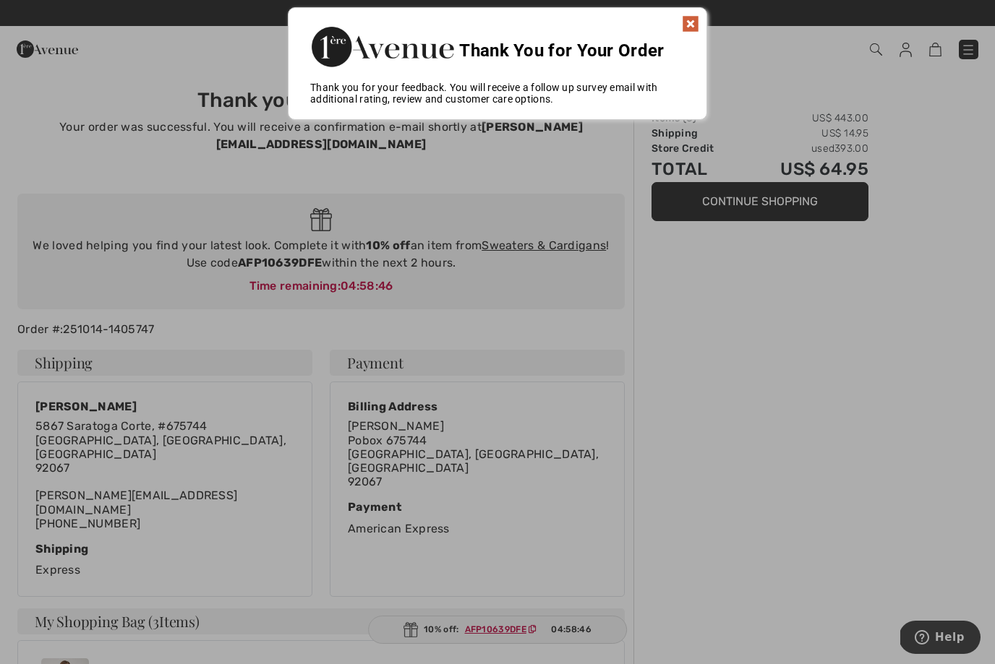
click at [406, 69] on img at bounding box center [382, 46] width 145 height 48
click at [459, 83] on div "Thank you for your feedback. You will receive a follow up survey email with add…" at bounding box center [497, 93] width 418 height 23
click at [478, 79] on div "Thank You for Your Order" at bounding box center [497, 45] width 418 height 74
click at [267, 273] on div at bounding box center [497, 332] width 995 height 664
click at [696, 27] on img at bounding box center [690, 23] width 17 height 17
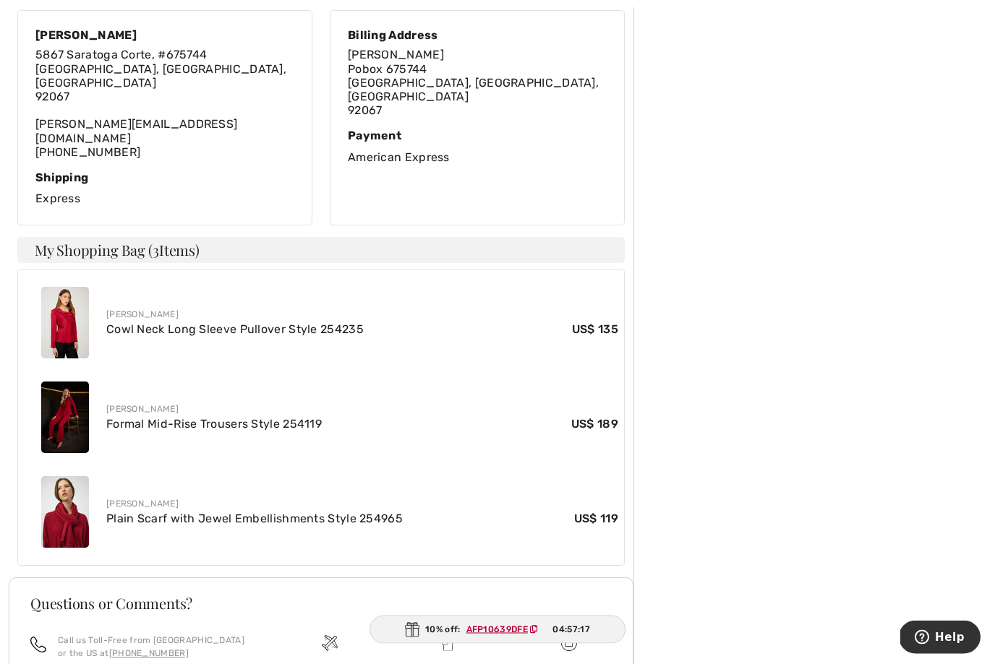
scroll to position [372, 0]
